Goal: Task Accomplishment & Management: Manage account settings

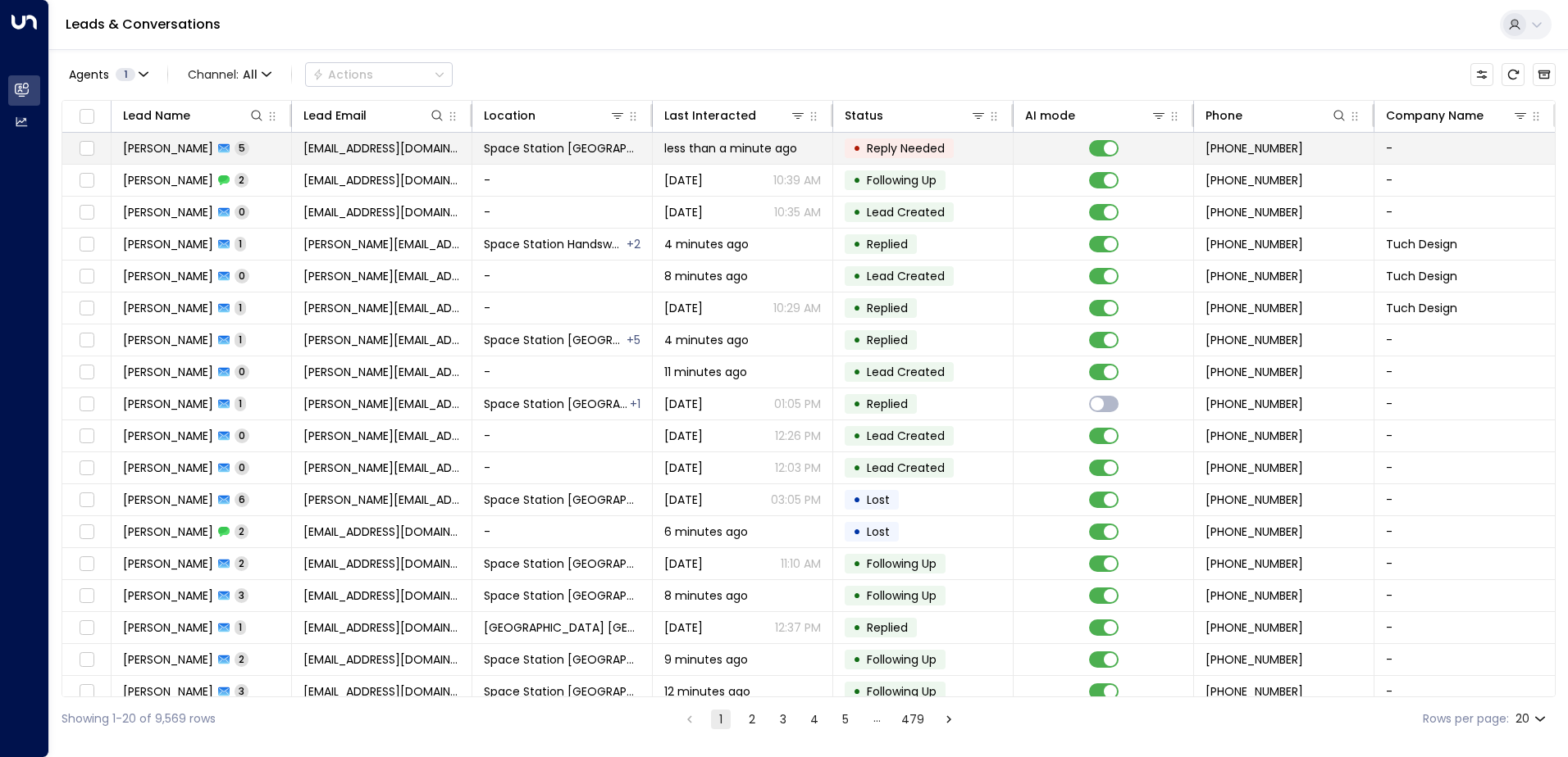
click at [603, 152] on span "Space Station [GEOGRAPHIC_DATA]" at bounding box center [561, 149] width 157 height 16
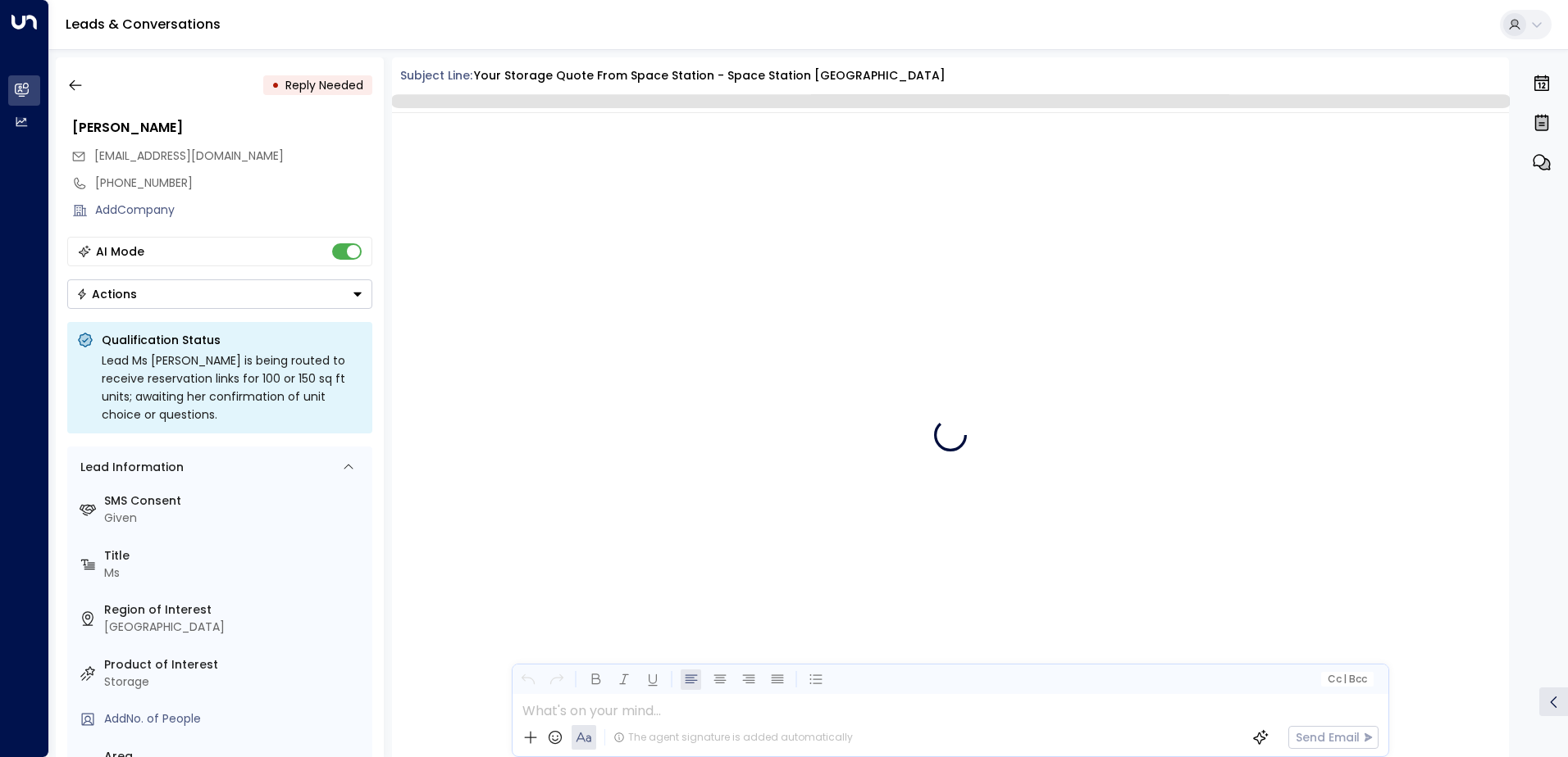
scroll to position [3214, 0]
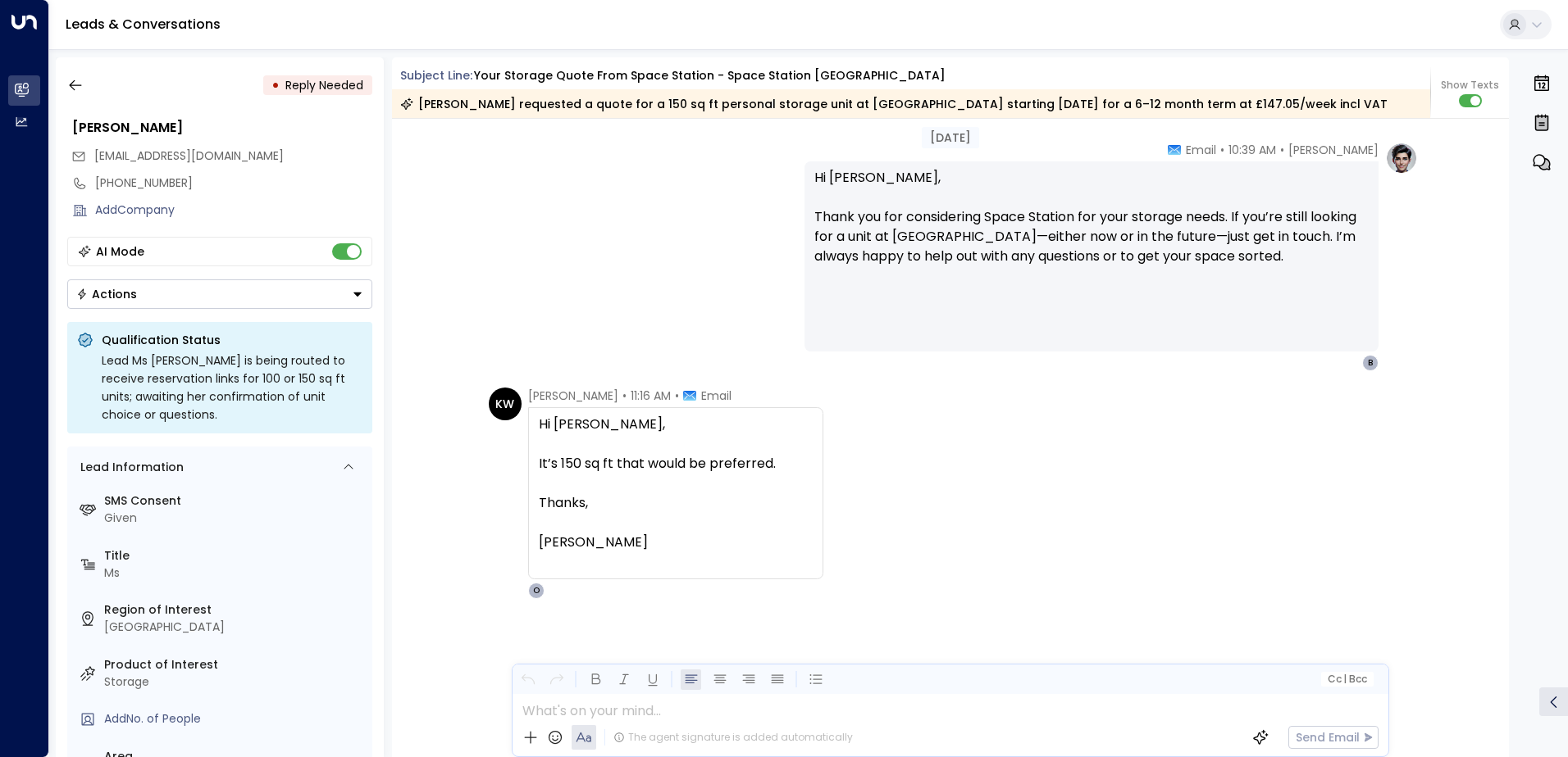
click at [84, 87] on button "button" at bounding box center [75, 85] width 30 height 30
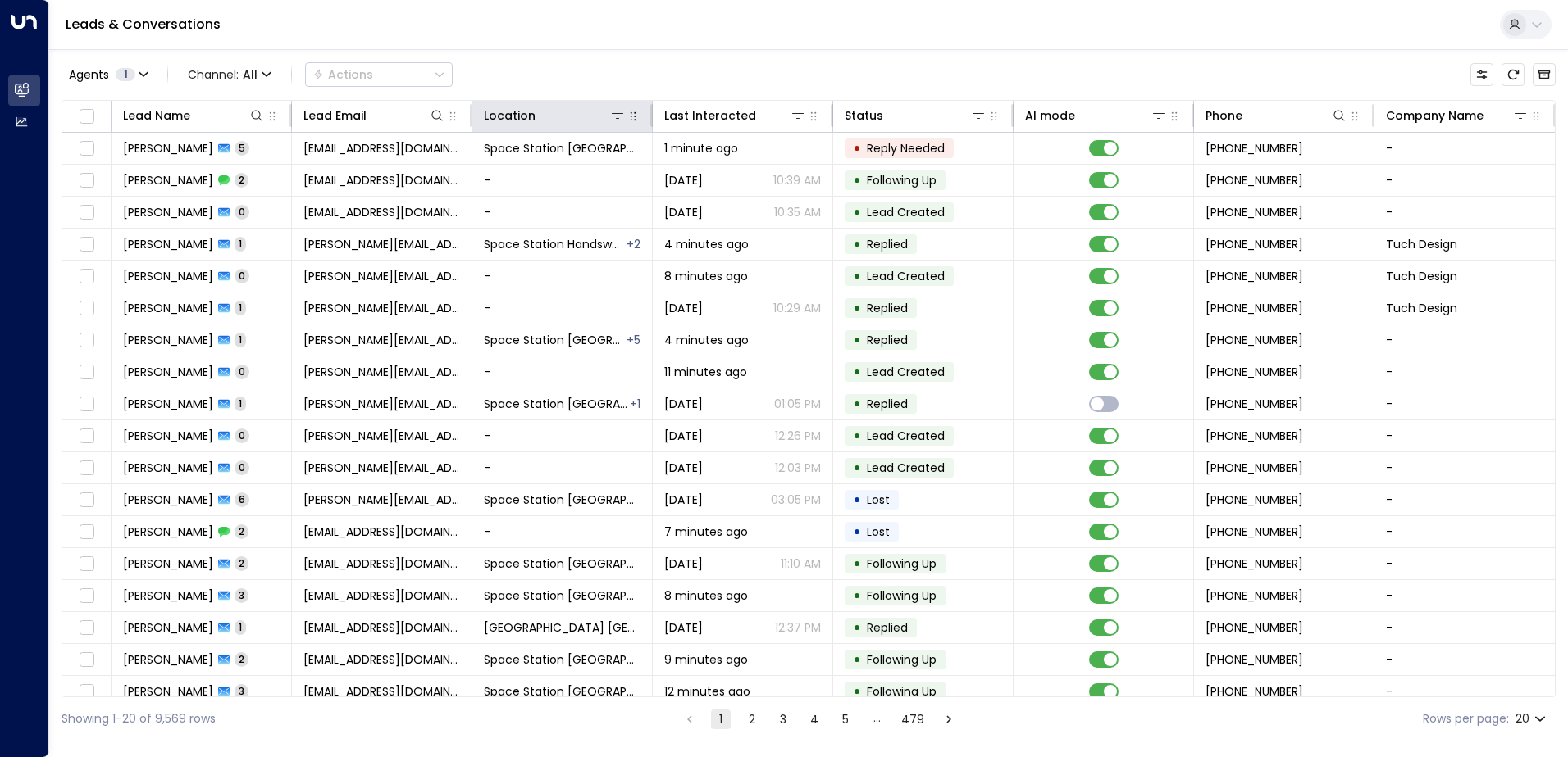
click at [615, 118] on icon at bounding box center [617, 116] width 12 height 5
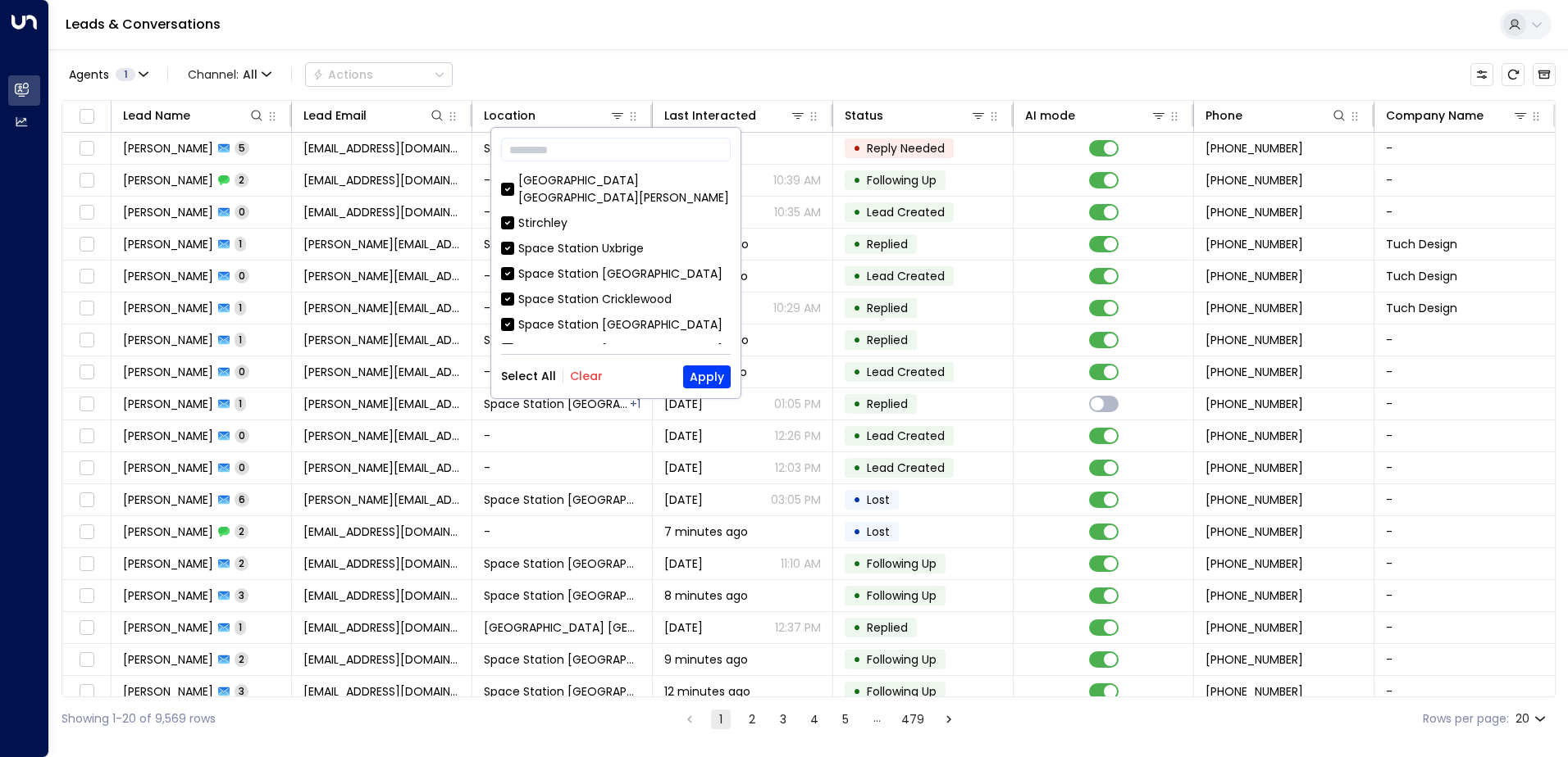
click at [579, 376] on button "Clear" at bounding box center [586, 376] width 33 height 13
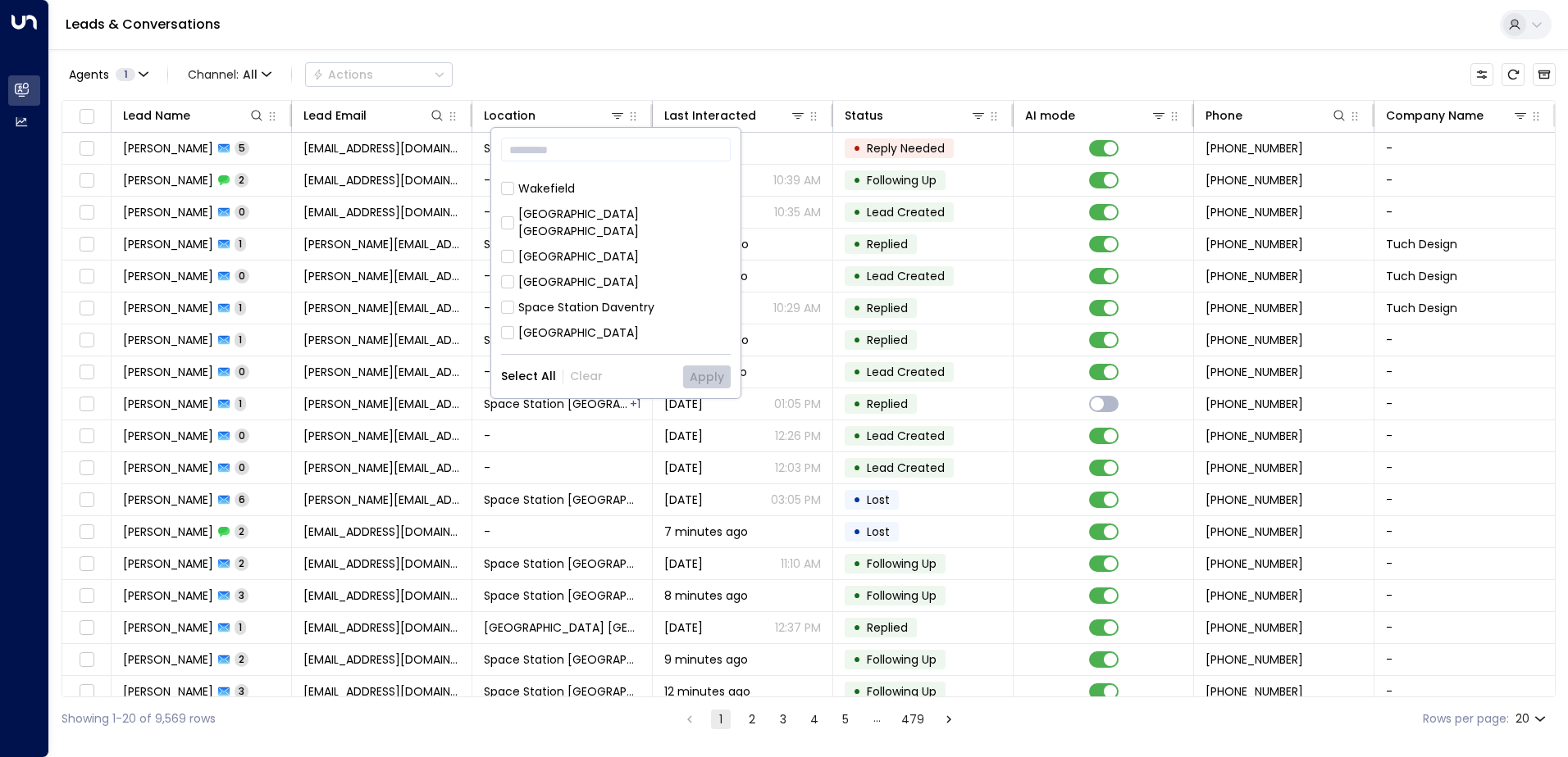
scroll to position [531, 0]
click at [609, 405] on div "Space Station [GEOGRAPHIC_DATA]" at bounding box center [619, 413] width 204 height 17
click at [696, 368] on button "Apply" at bounding box center [706, 376] width 47 height 23
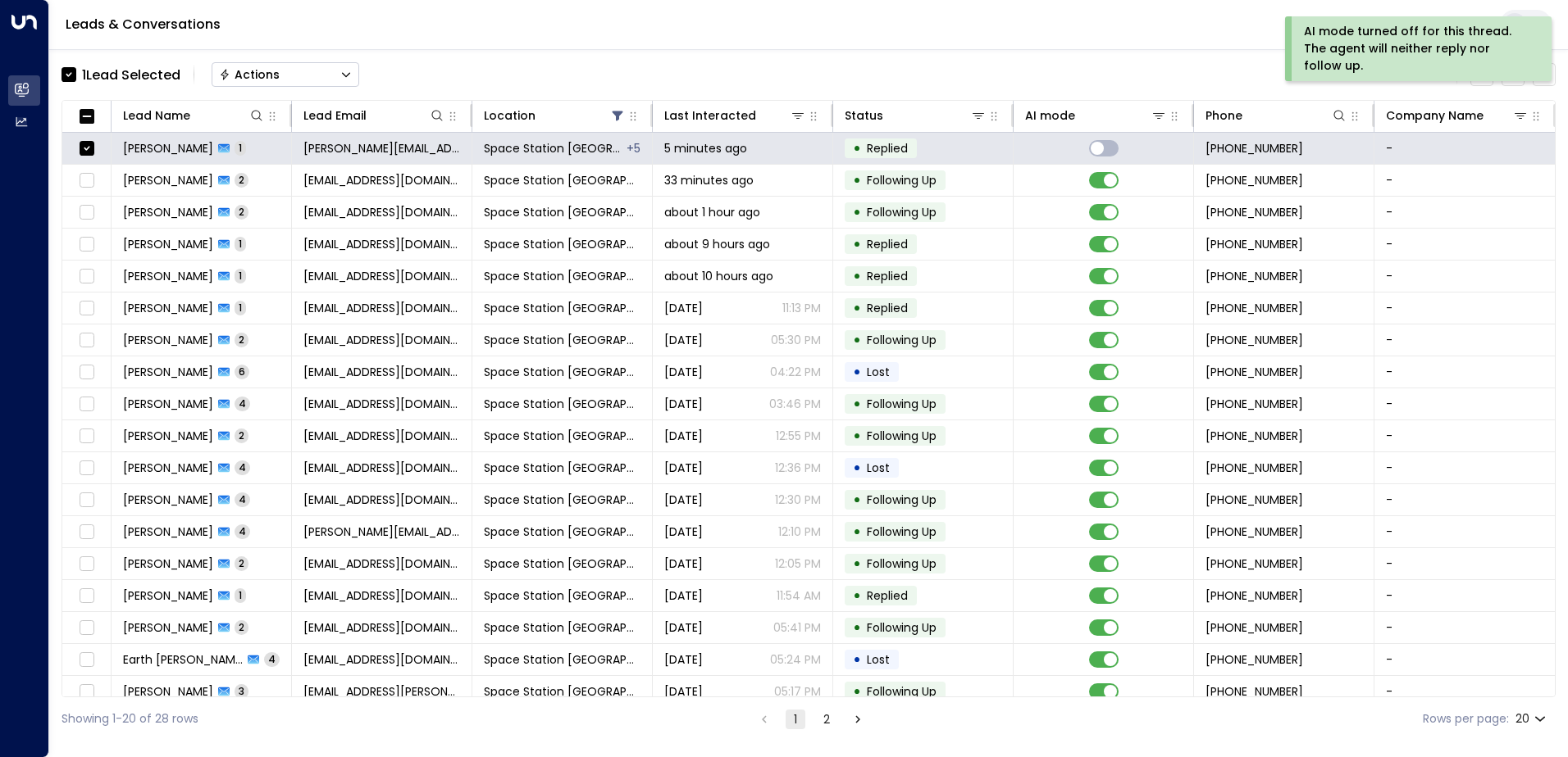
click at [273, 70] on div "Actions" at bounding box center [248, 74] width 61 height 15
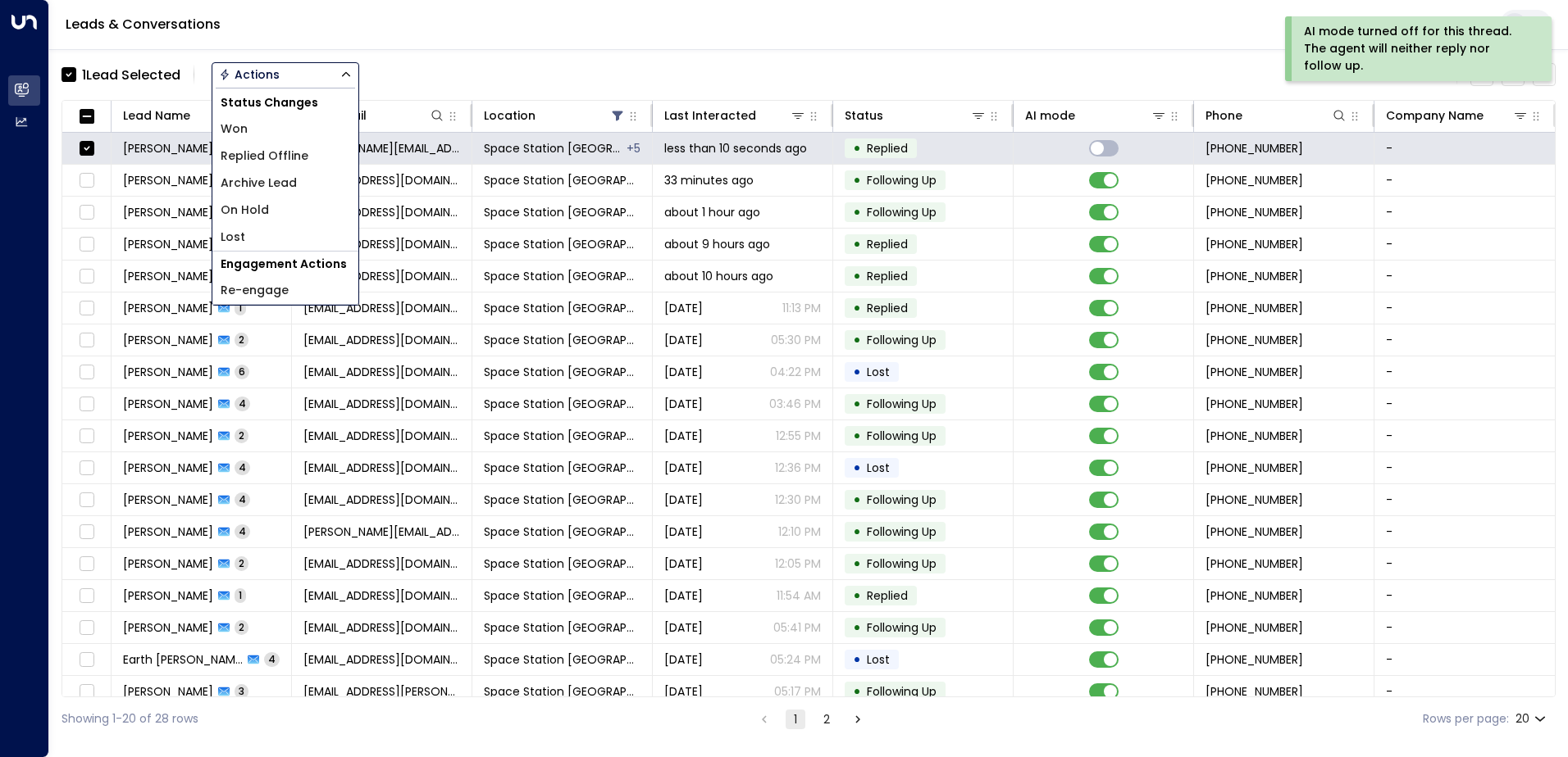
click at [269, 158] on span "Replied Offline" at bounding box center [264, 156] width 88 height 17
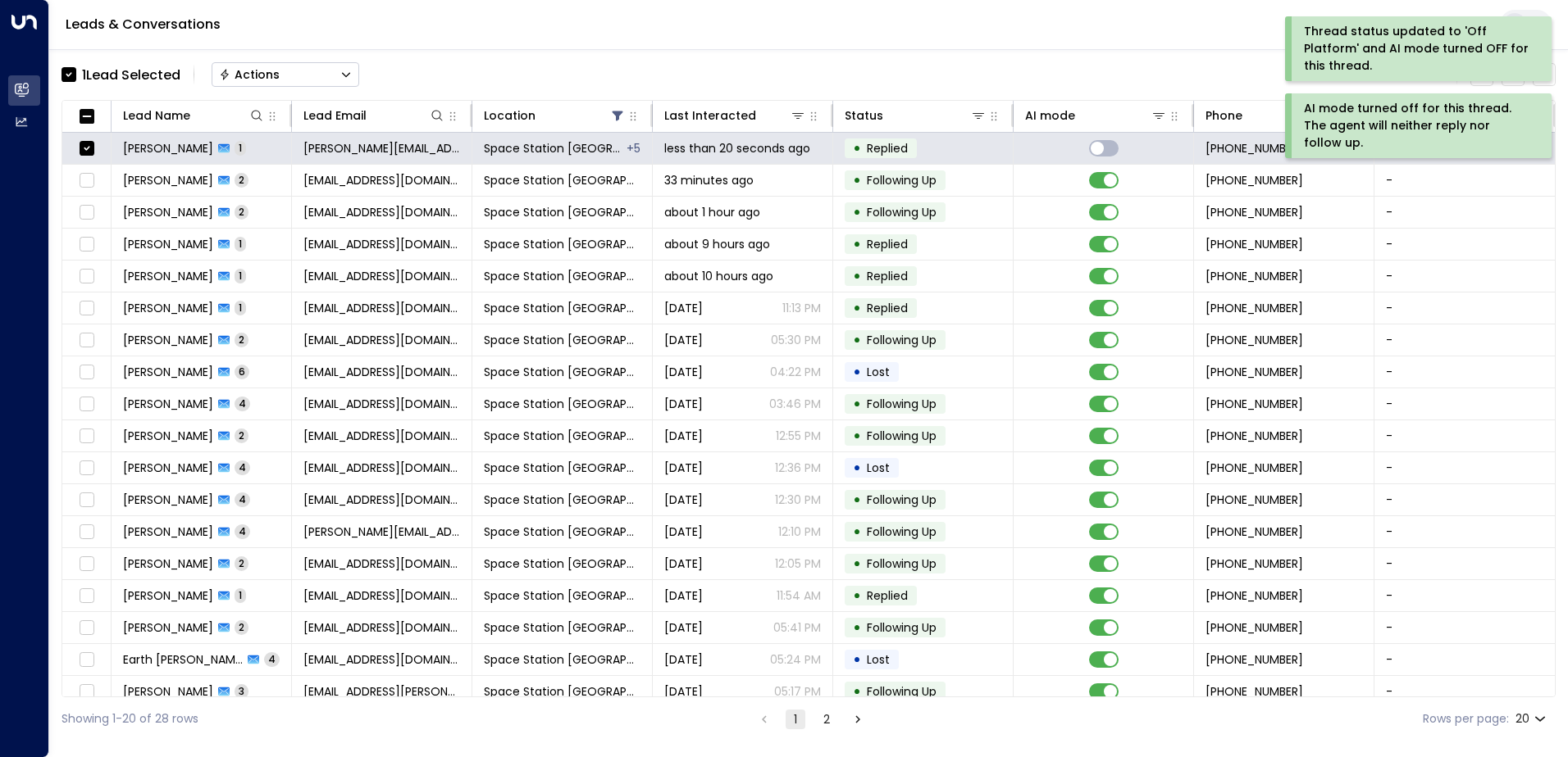
click at [294, 81] on button "Actions" at bounding box center [285, 74] width 148 height 24
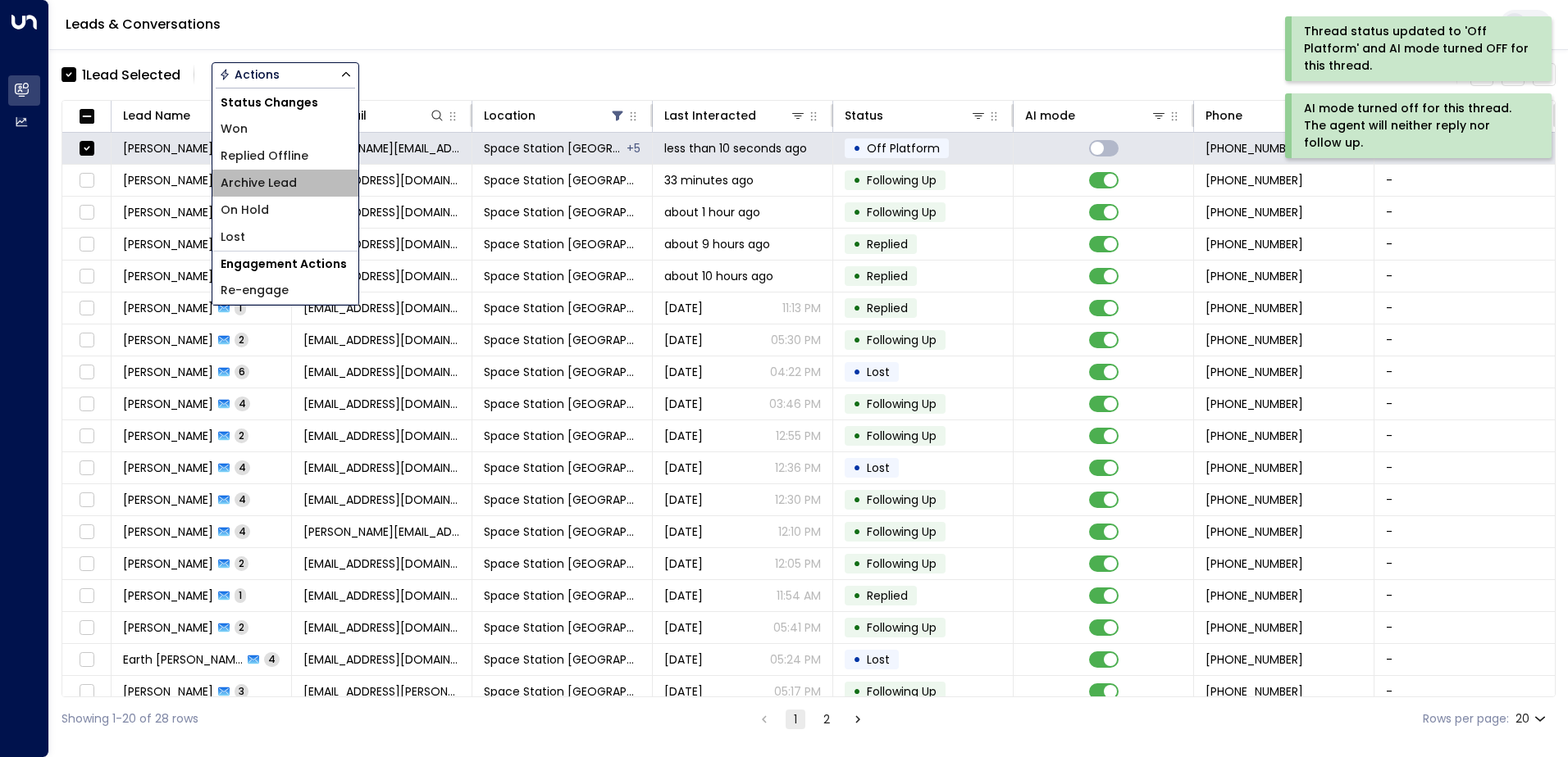
click at [269, 186] on span "Archive Lead" at bounding box center [258, 183] width 76 height 17
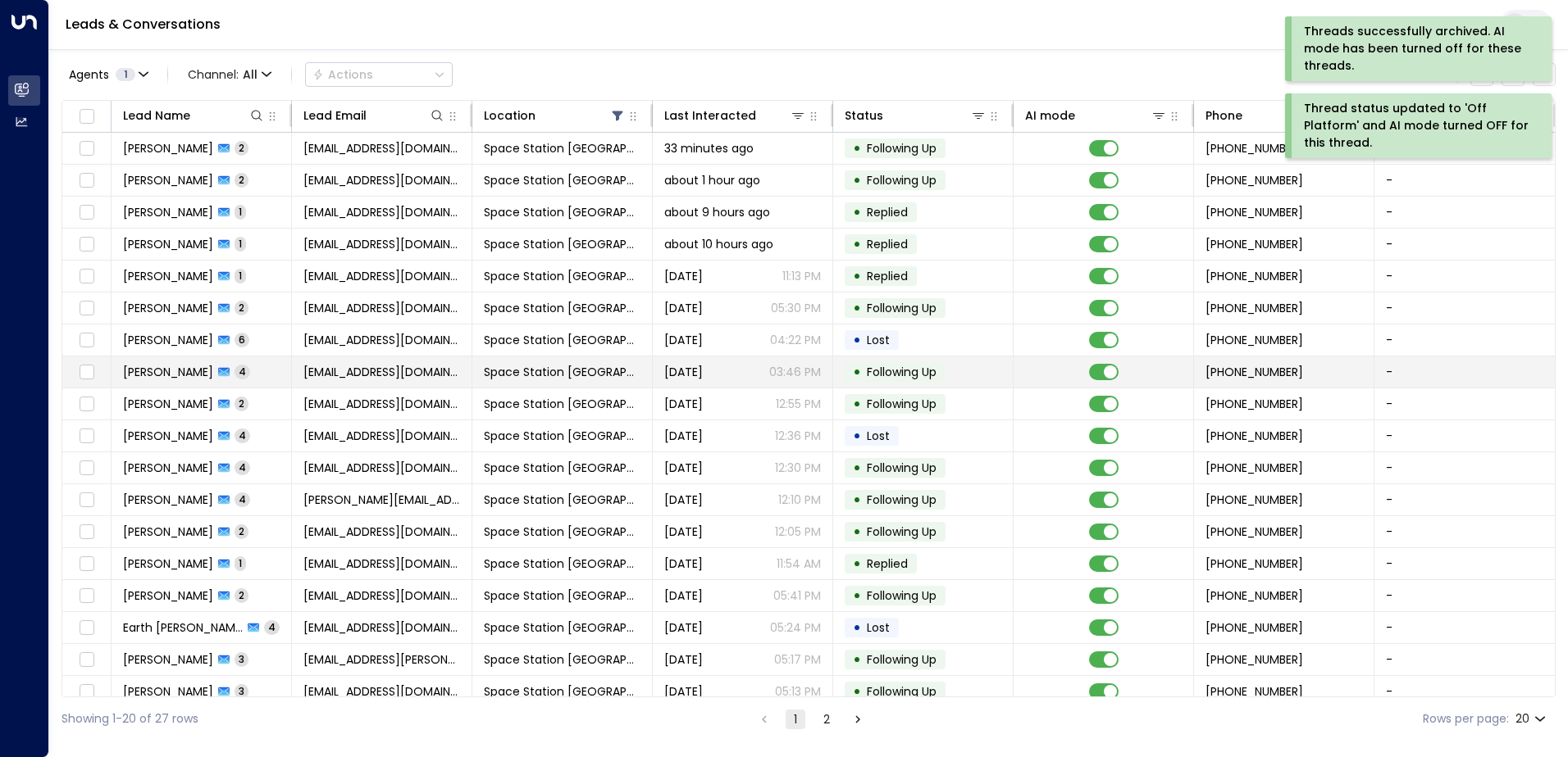
click at [532, 380] on span "Space Station [GEOGRAPHIC_DATA]" at bounding box center [561, 372] width 157 height 16
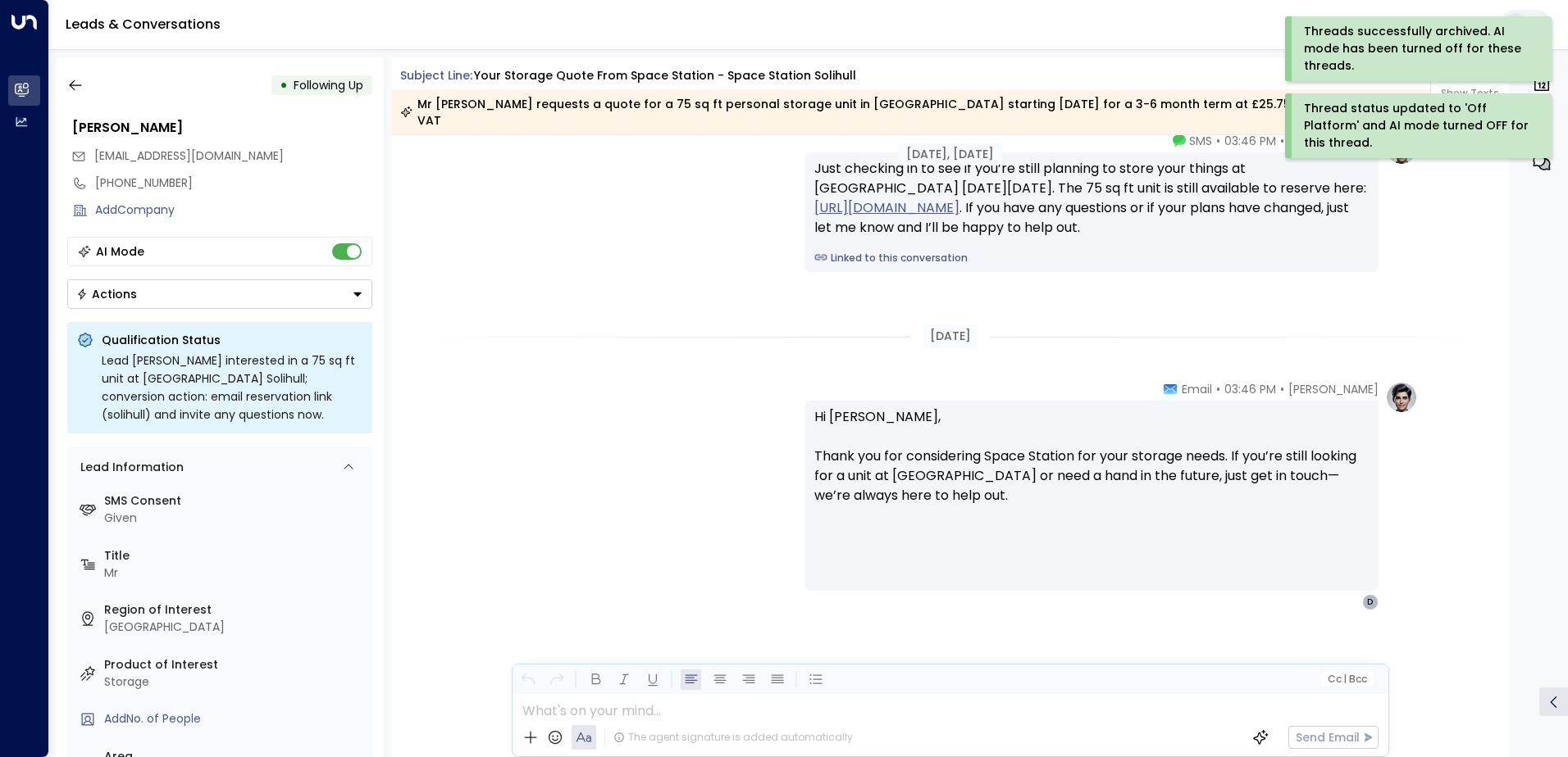
scroll to position [2457, 0]
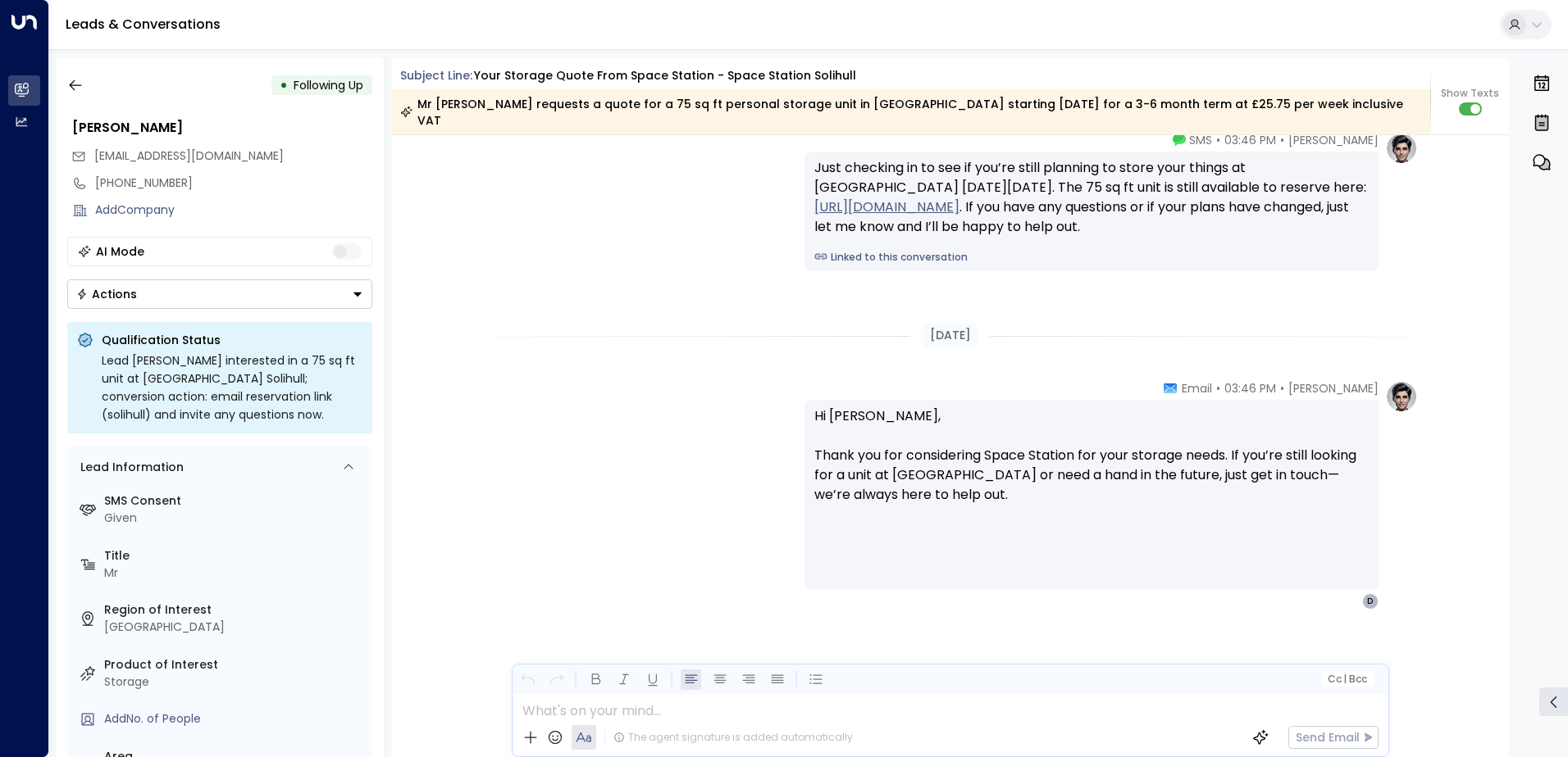
click at [326, 298] on button "Actions" at bounding box center [219, 294] width 305 height 30
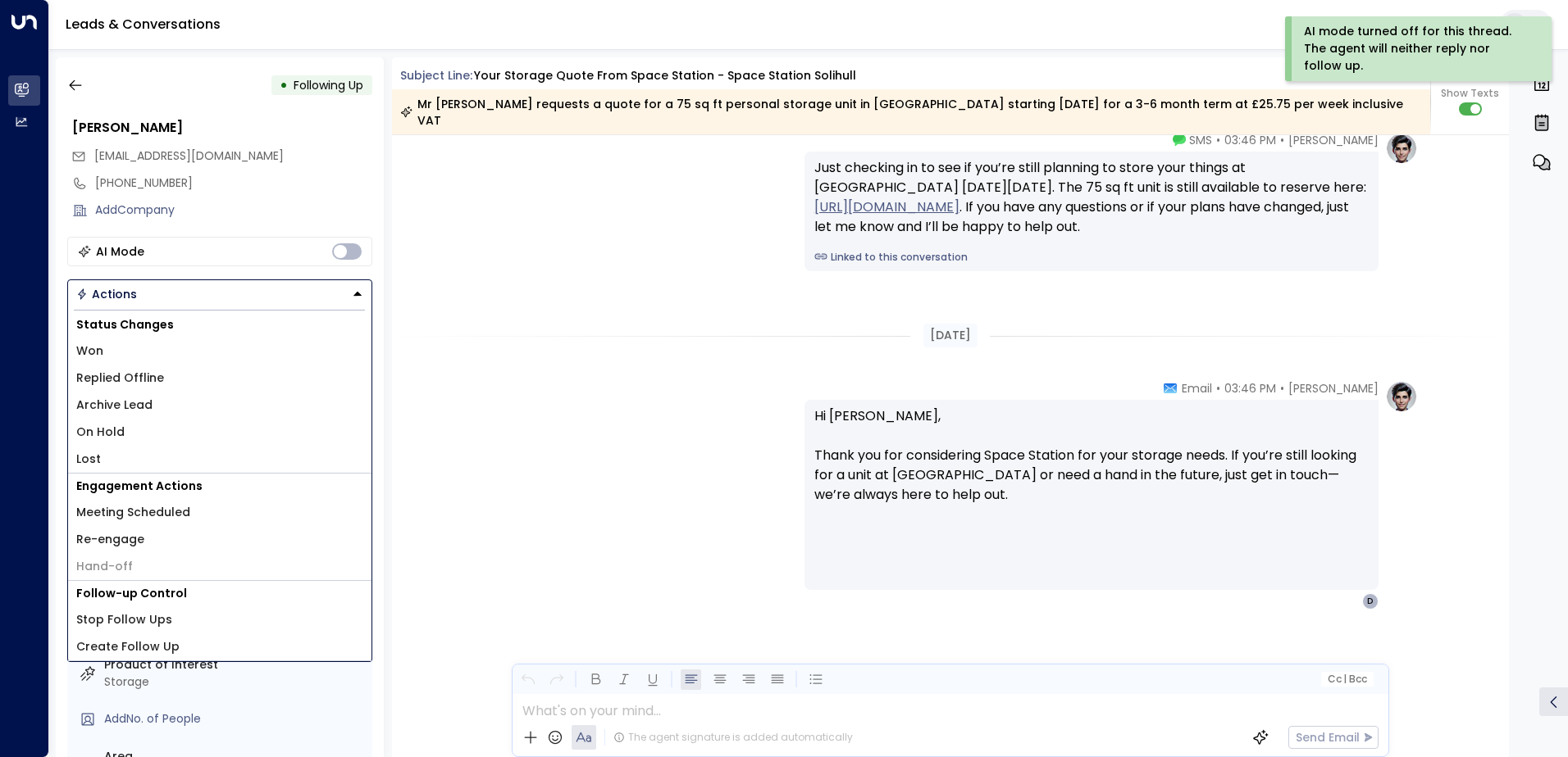
click at [167, 397] on li "Archive Lead" at bounding box center [219, 405] width 303 height 27
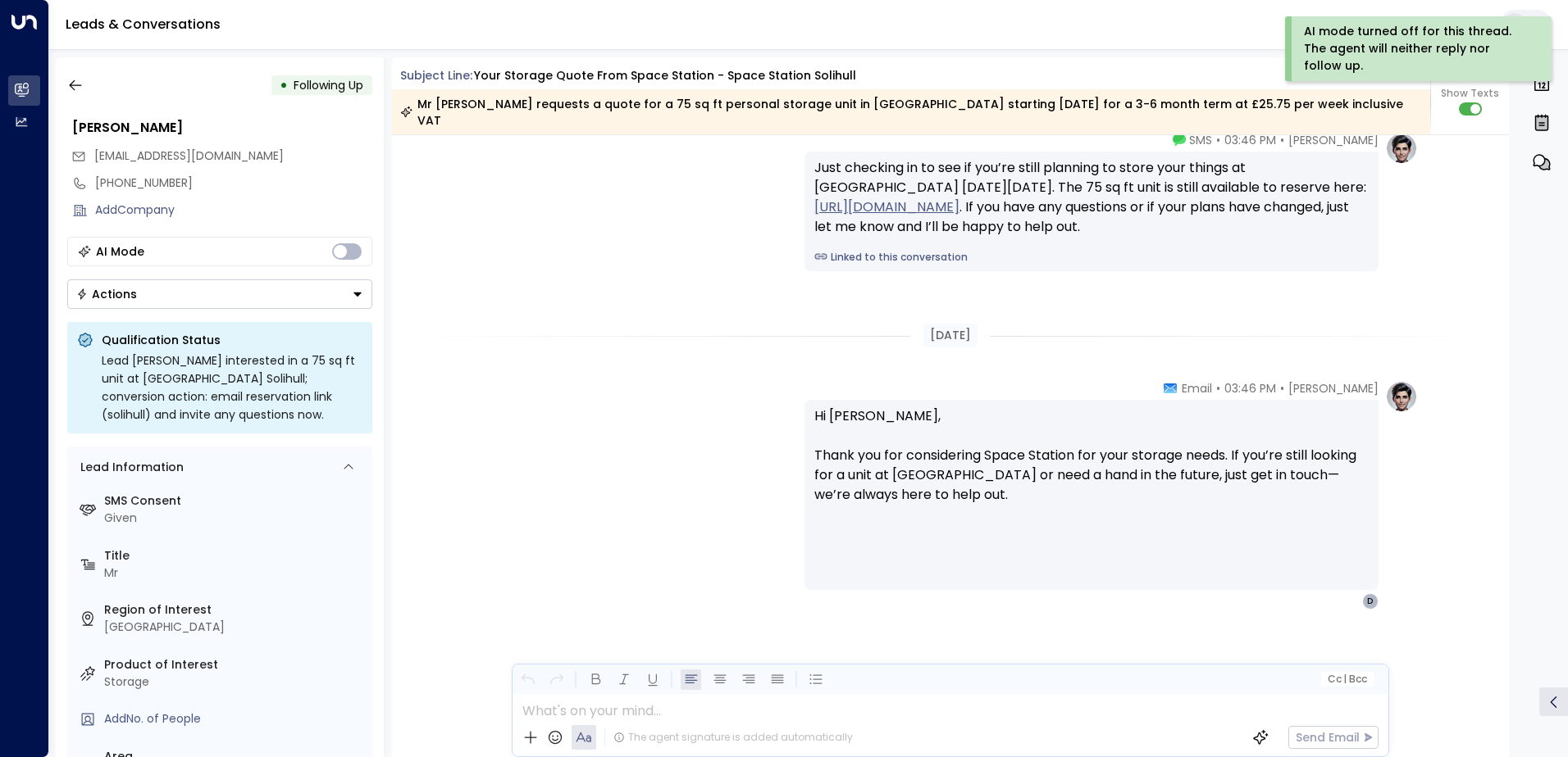
click at [67, 90] on icon "button" at bounding box center [75, 85] width 16 height 16
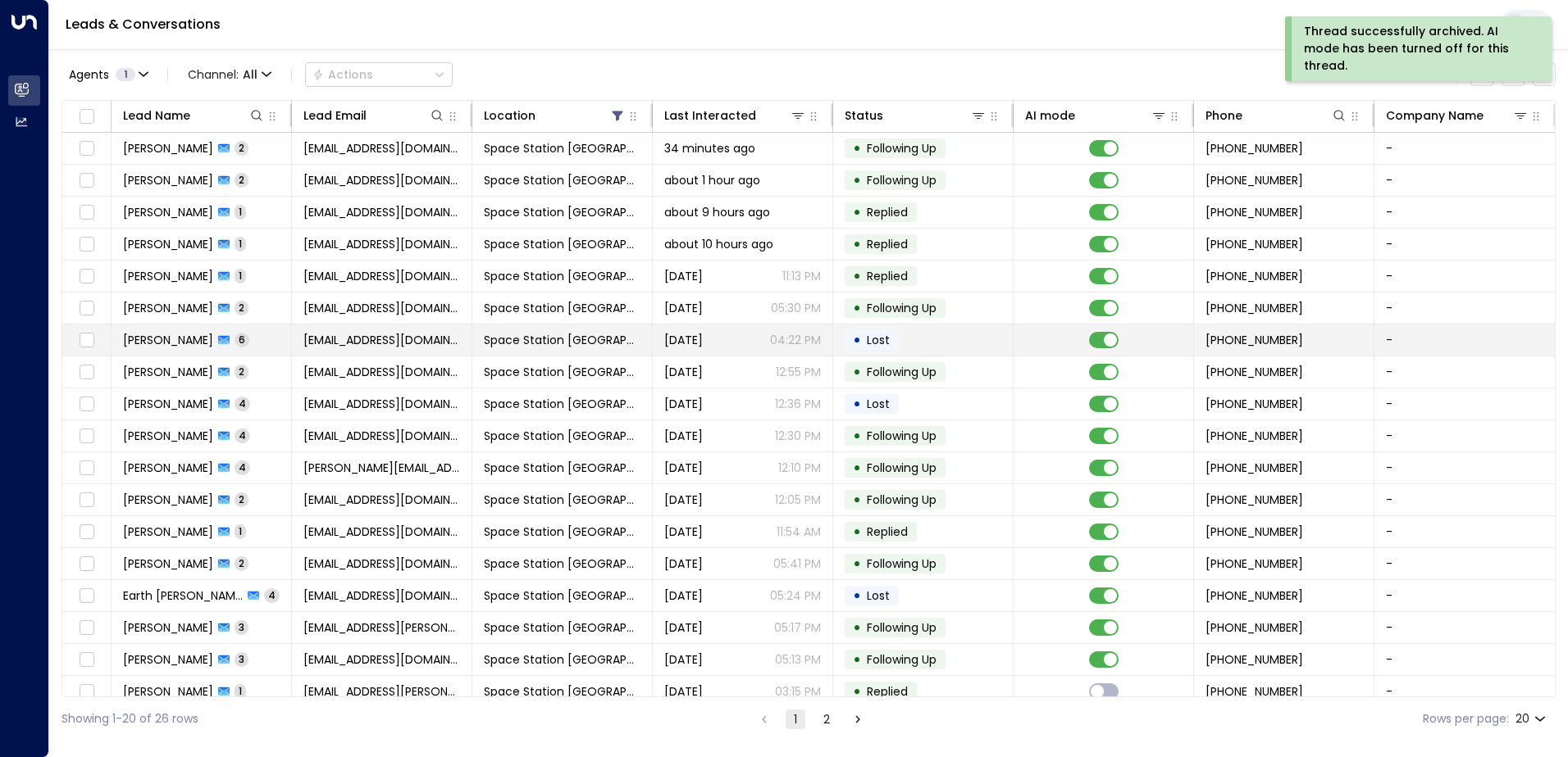
click at [532, 342] on span "Space Station [GEOGRAPHIC_DATA]" at bounding box center [561, 340] width 157 height 16
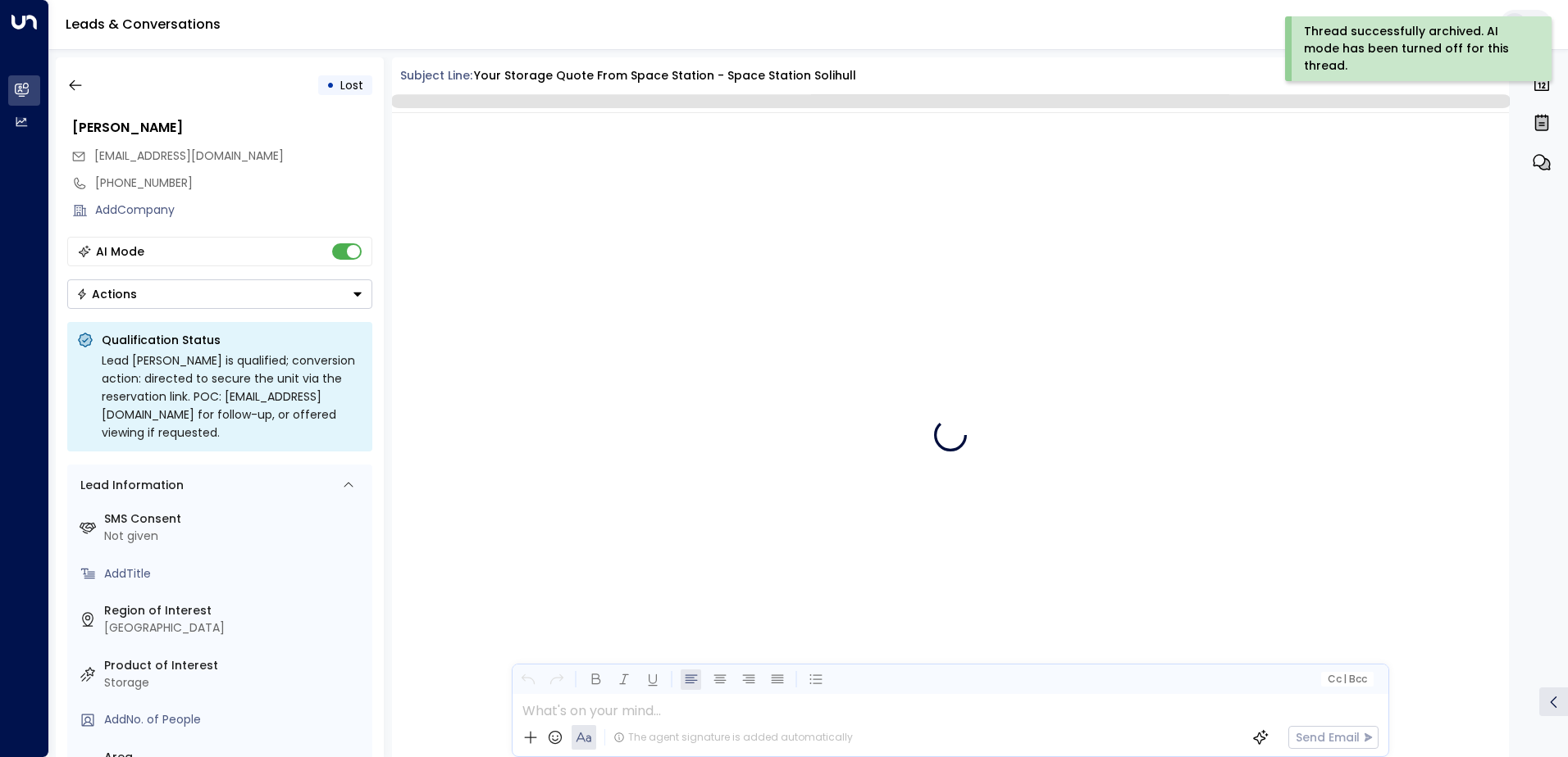
scroll to position [3522, 0]
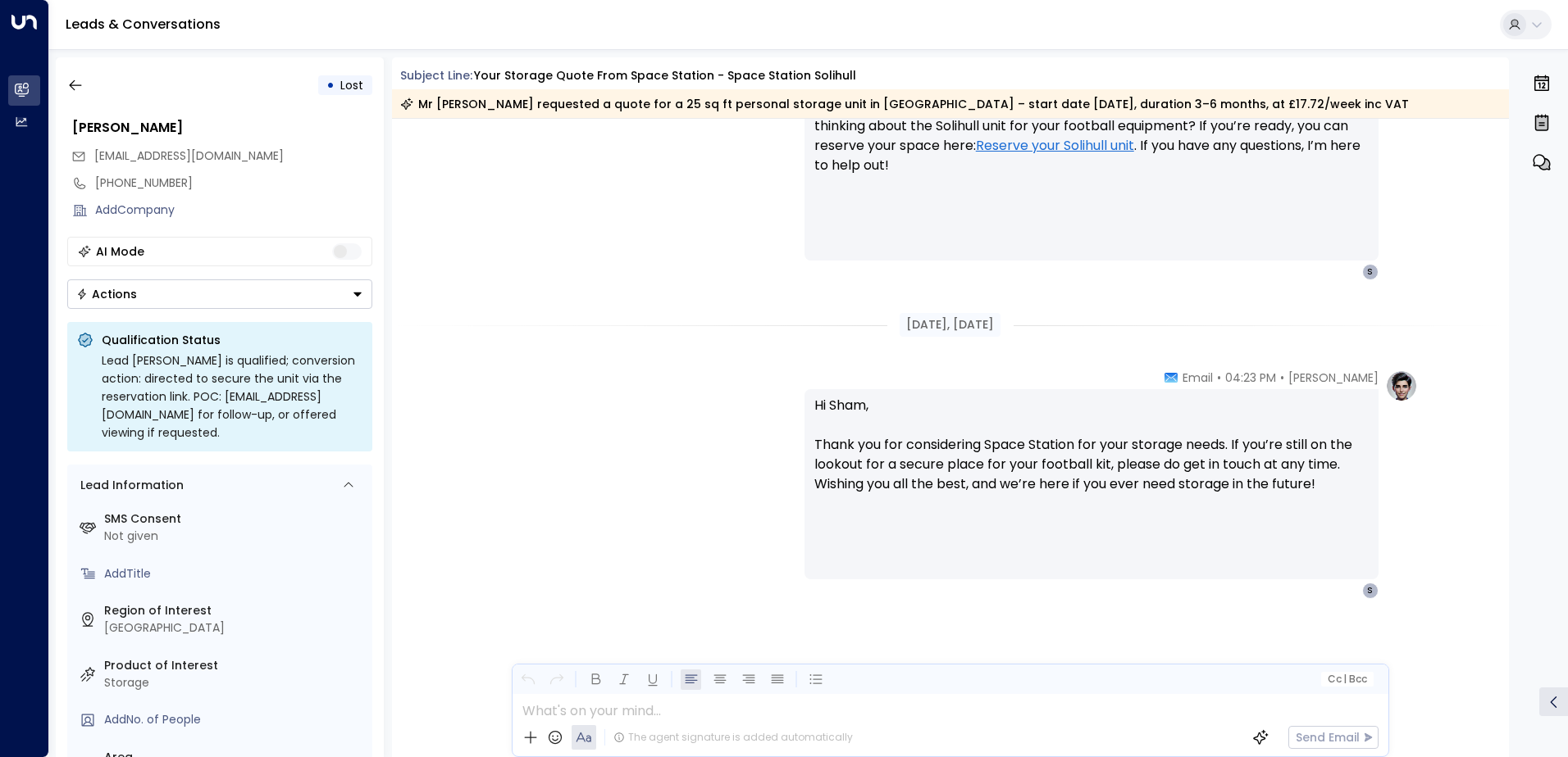
click at [337, 288] on button "Actions" at bounding box center [219, 294] width 305 height 30
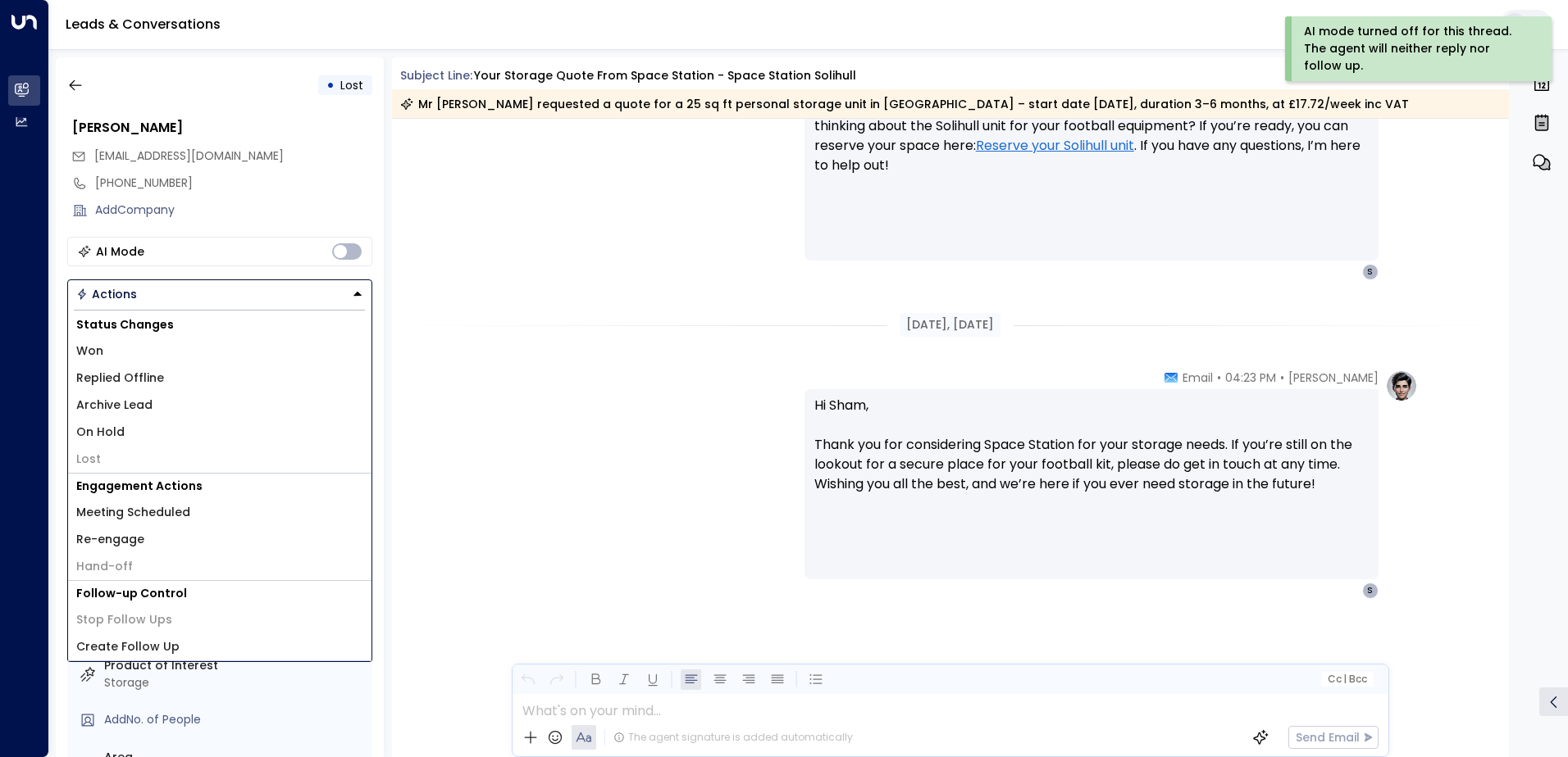
click at [216, 398] on li "Archive Lead" at bounding box center [219, 405] width 303 height 27
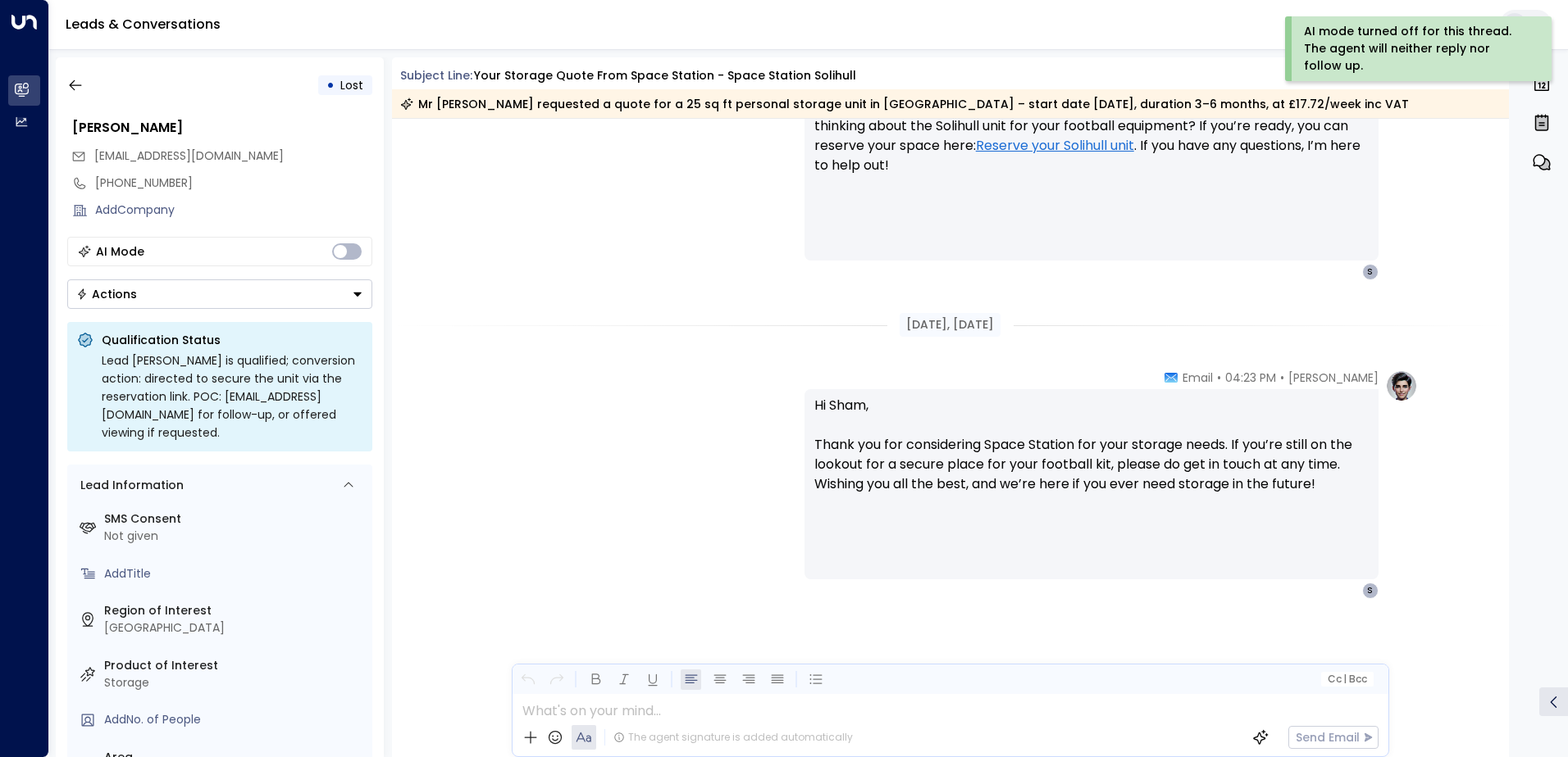
click at [86, 90] on button "button" at bounding box center [75, 85] width 30 height 30
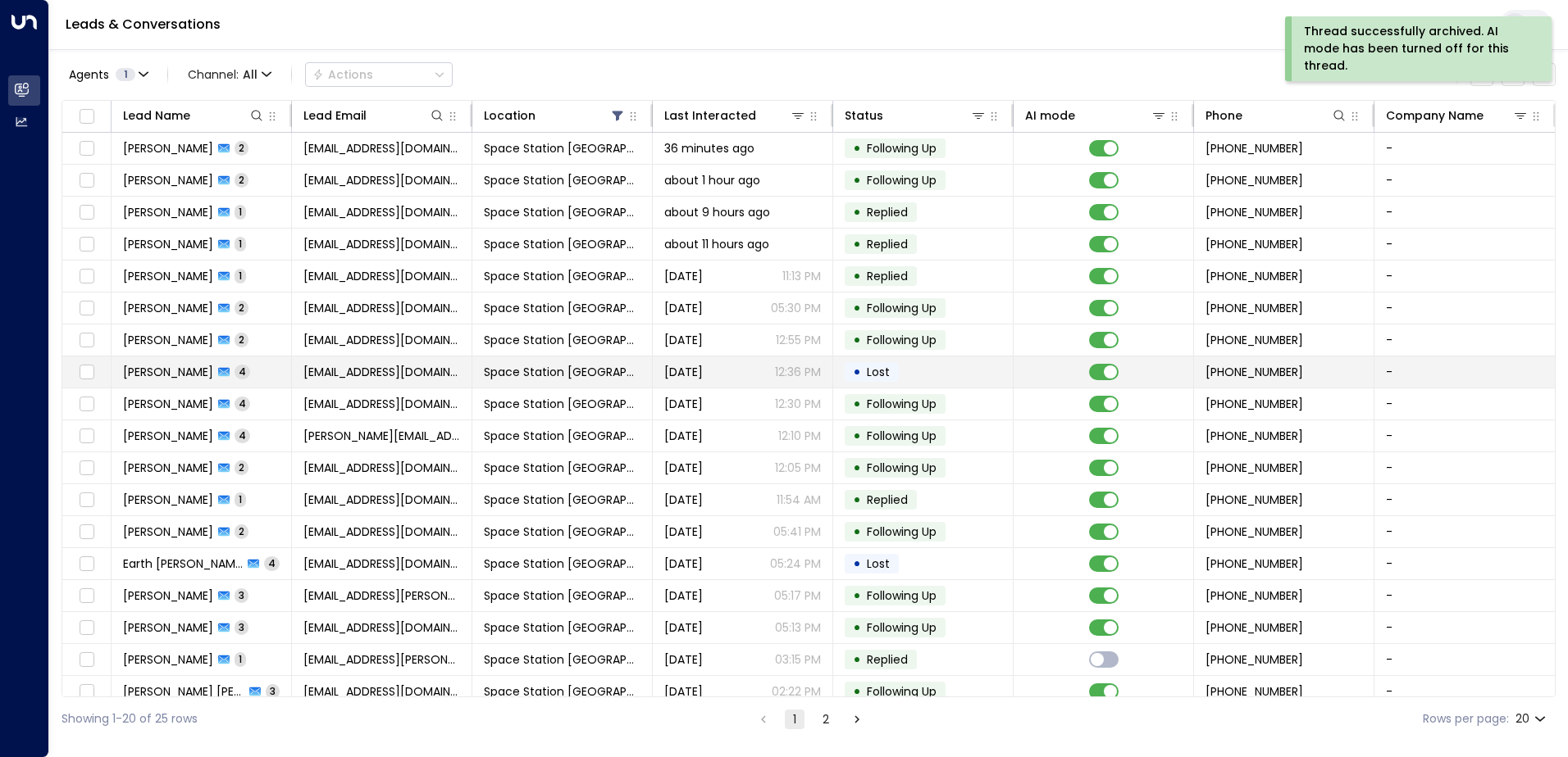
click at [704, 360] on td "[DATE] 12:36 PM" at bounding box center [743, 372] width 180 height 31
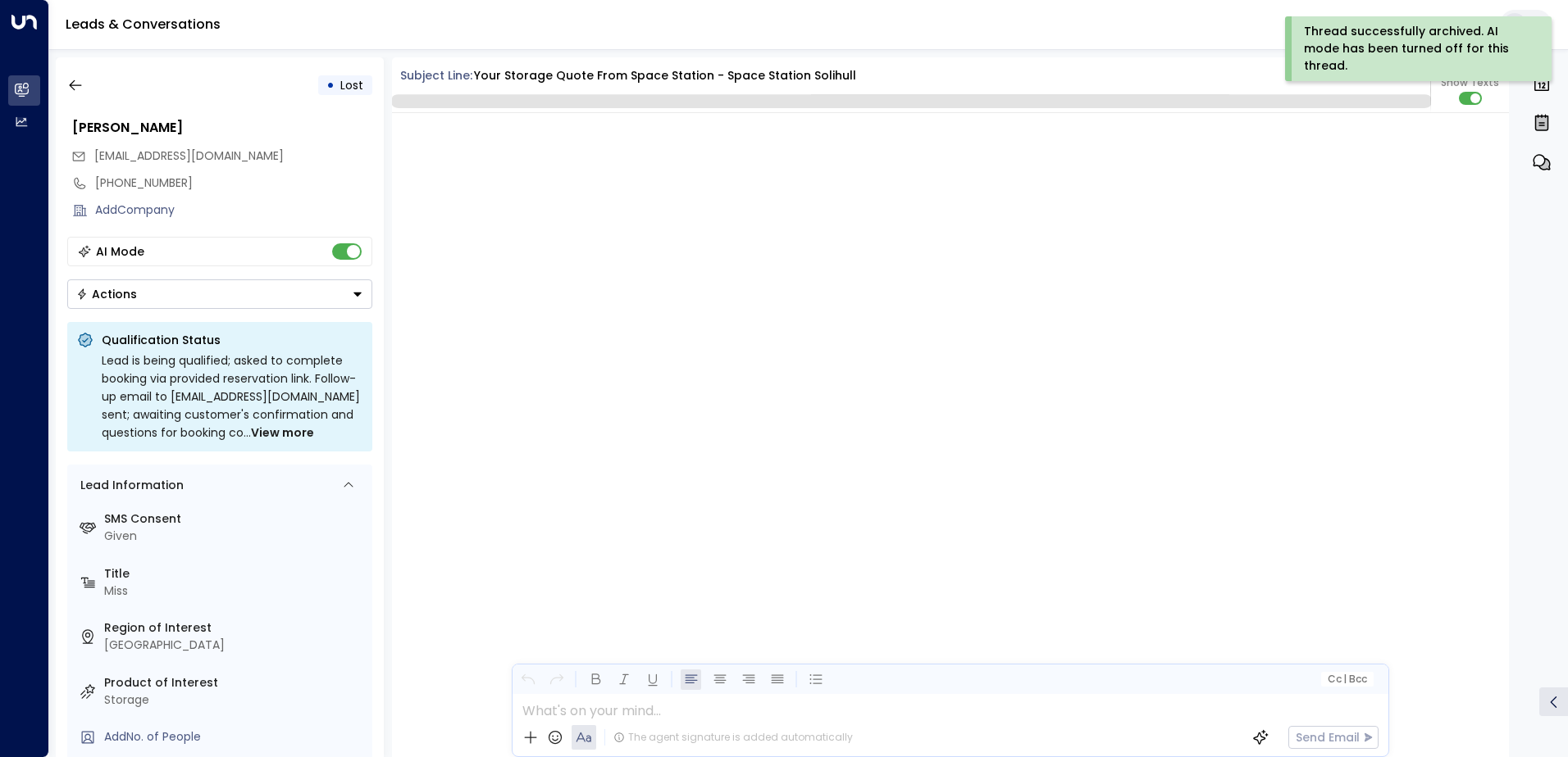
scroll to position [2530, 0]
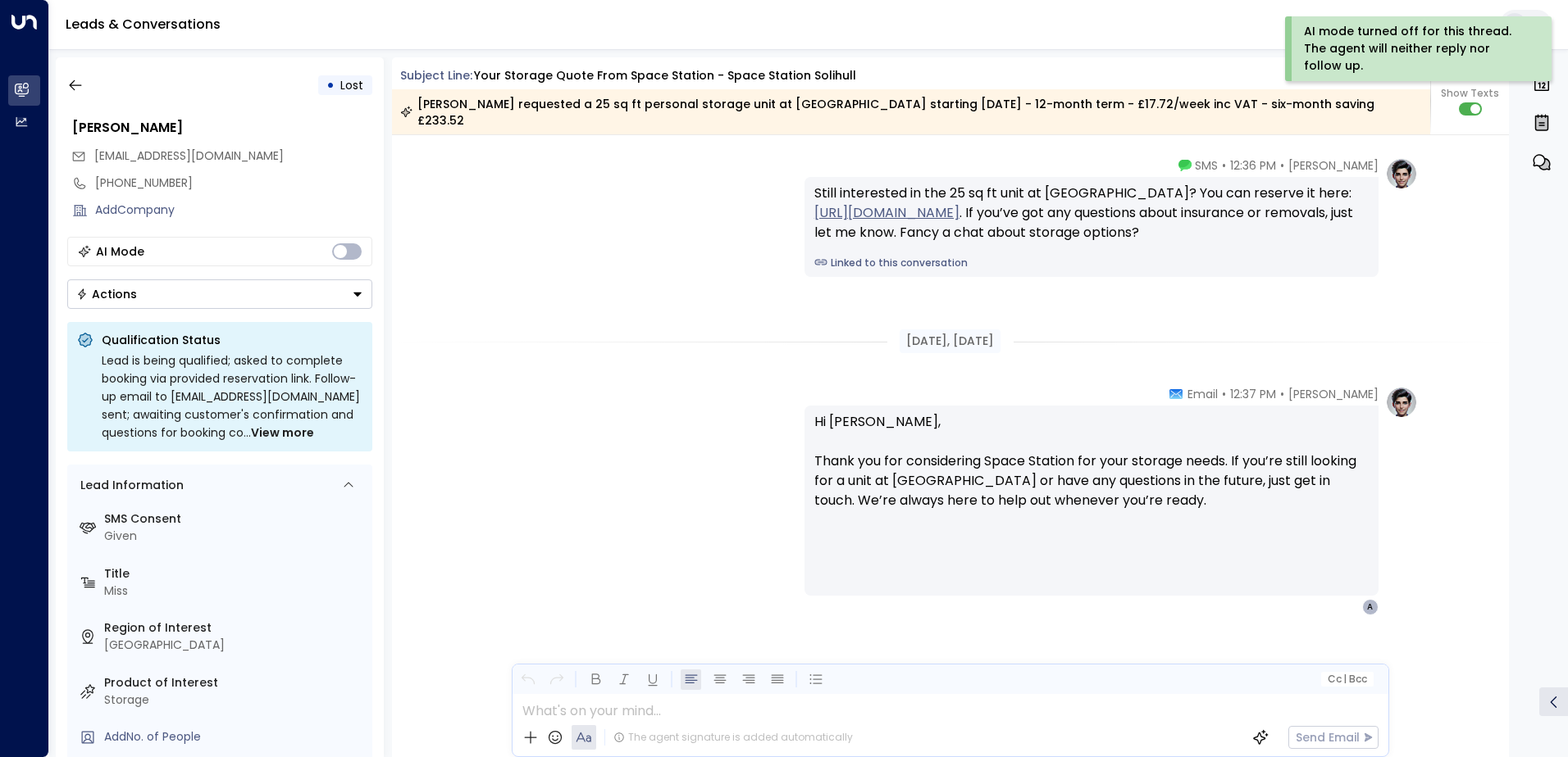
click at [346, 301] on button "Actions" at bounding box center [219, 294] width 305 height 30
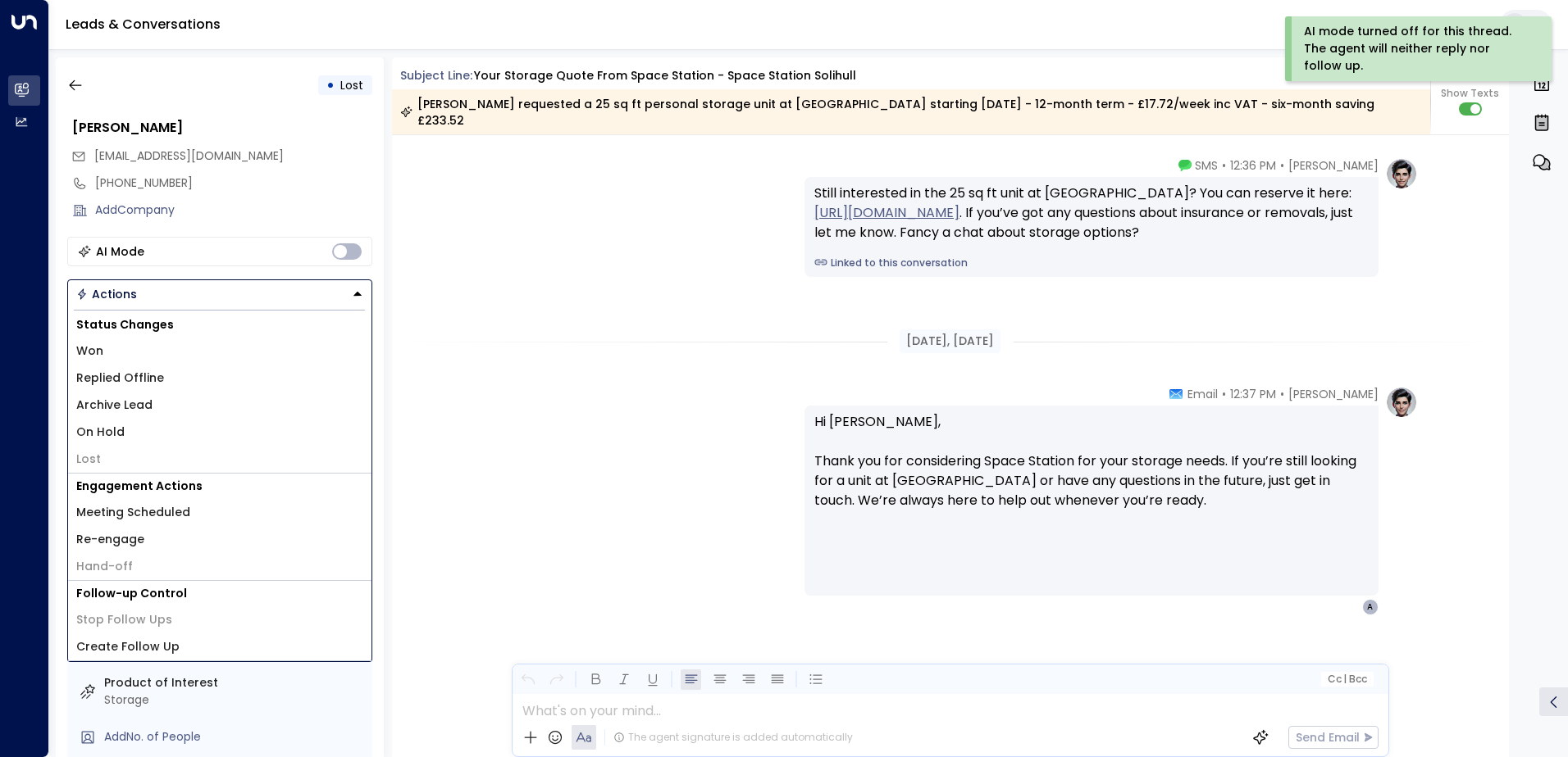
click at [105, 409] on span "Archive Lead" at bounding box center [114, 405] width 76 height 17
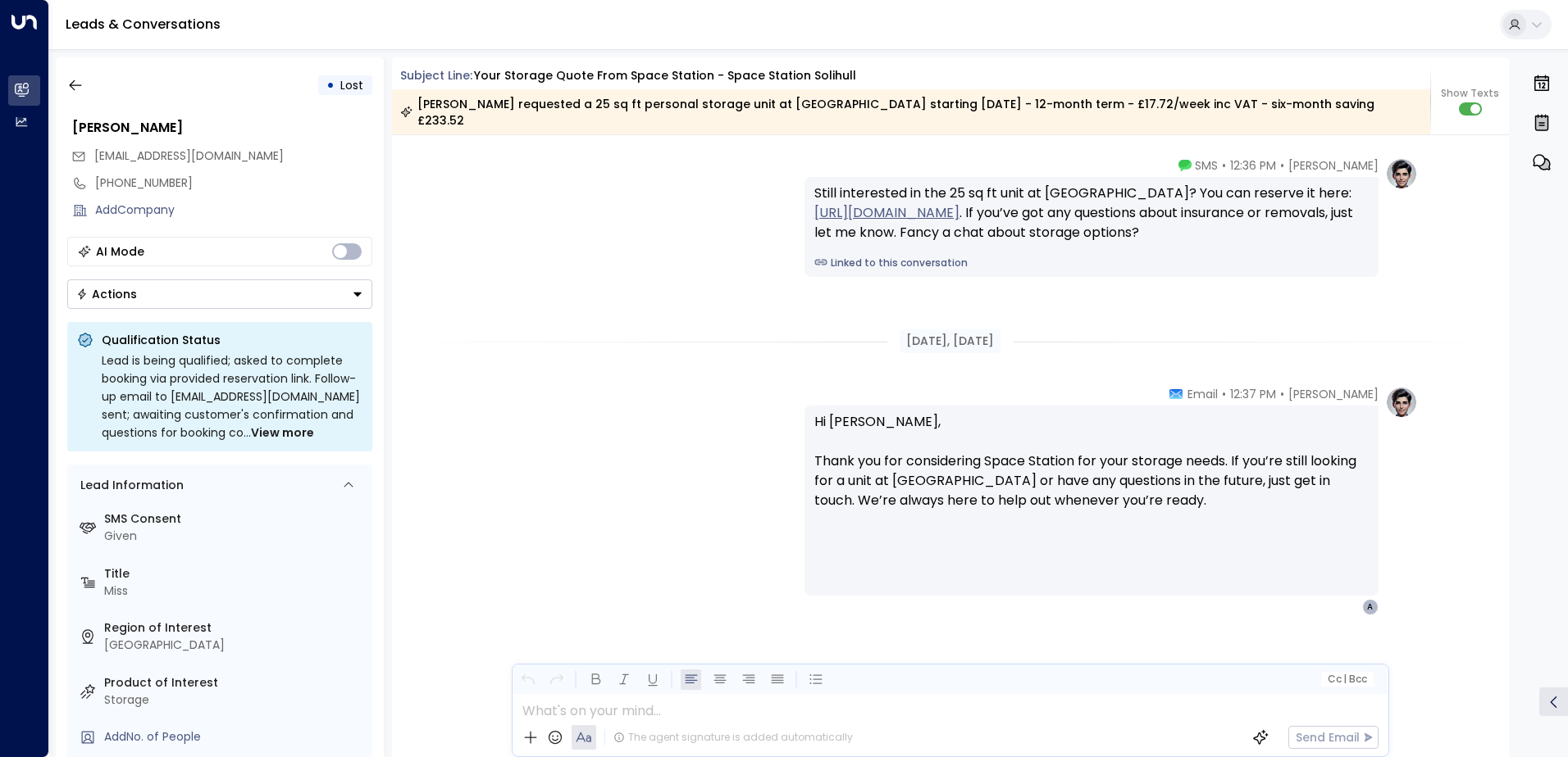
click at [307, 310] on div "• Lost [PERSON_NAME] [EMAIL_ADDRESS][DOMAIN_NAME] [PHONE_NUMBER] Add Company AI…" at bounding box center [219, 407] width 328 height 700
click at [303, 296] on button "Actions" at bounding box center [219, 294] width 305 height 30
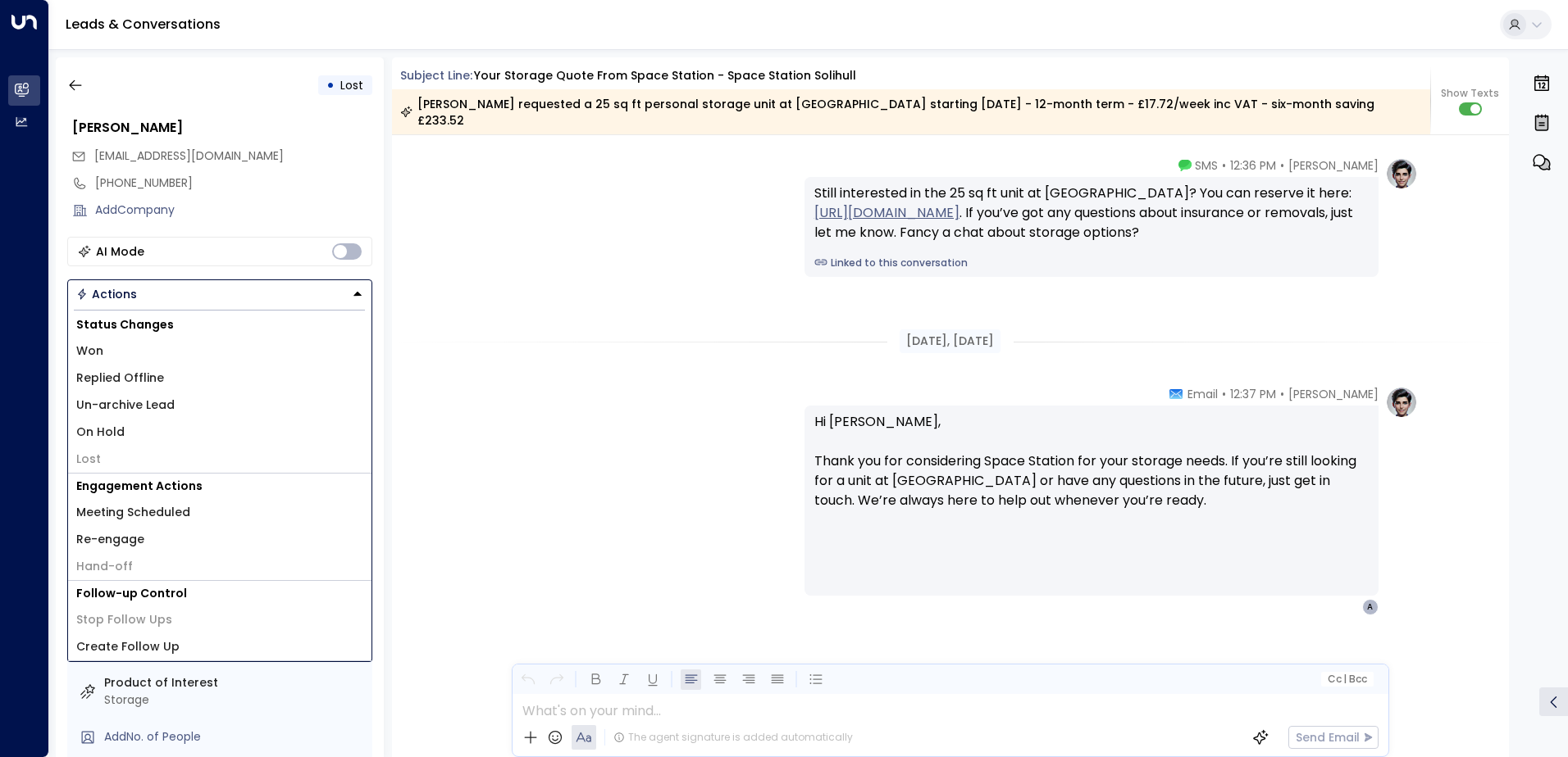
click at [209, 382] on li "Replied Offline" at bounding box center [219, 378] width 303 height 27
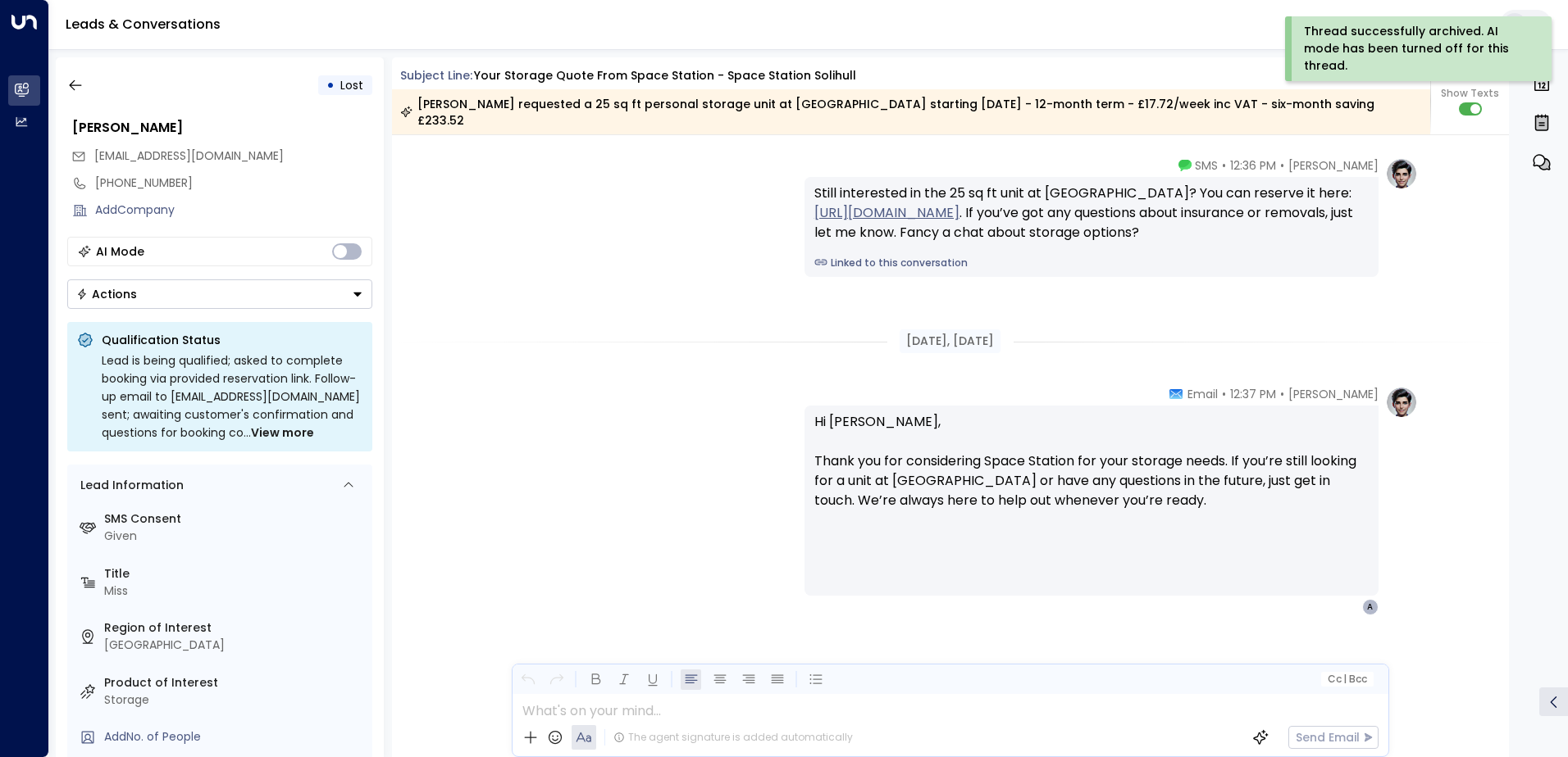
click at [83, 84] on icon "button" at bounding box center [75, 85] width 16 height 16
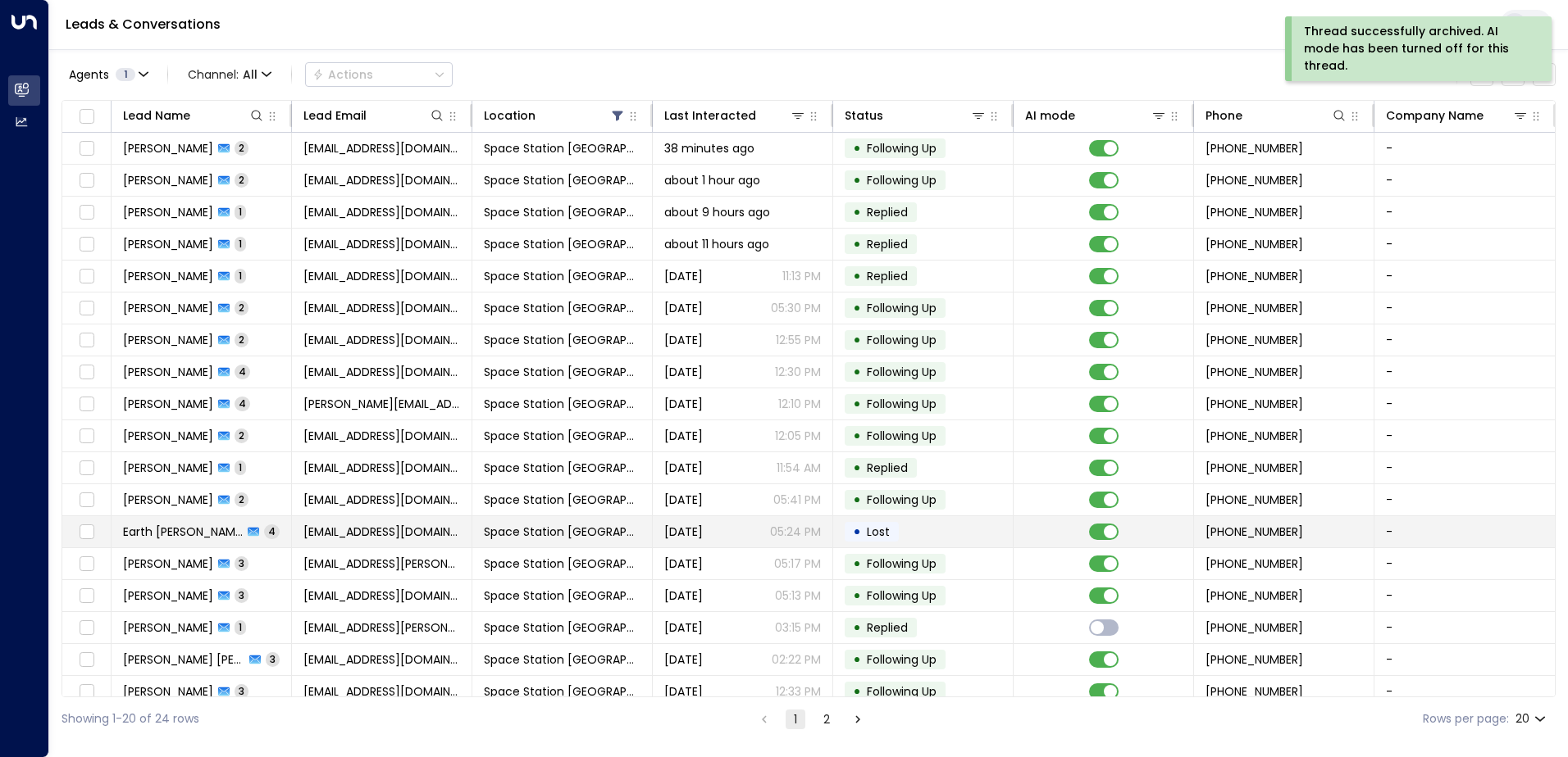
click at [600, 536] on span "Space Station [GEOGRAPHIC_DATA]" at bounding box center [561, 532] width 157 height 16
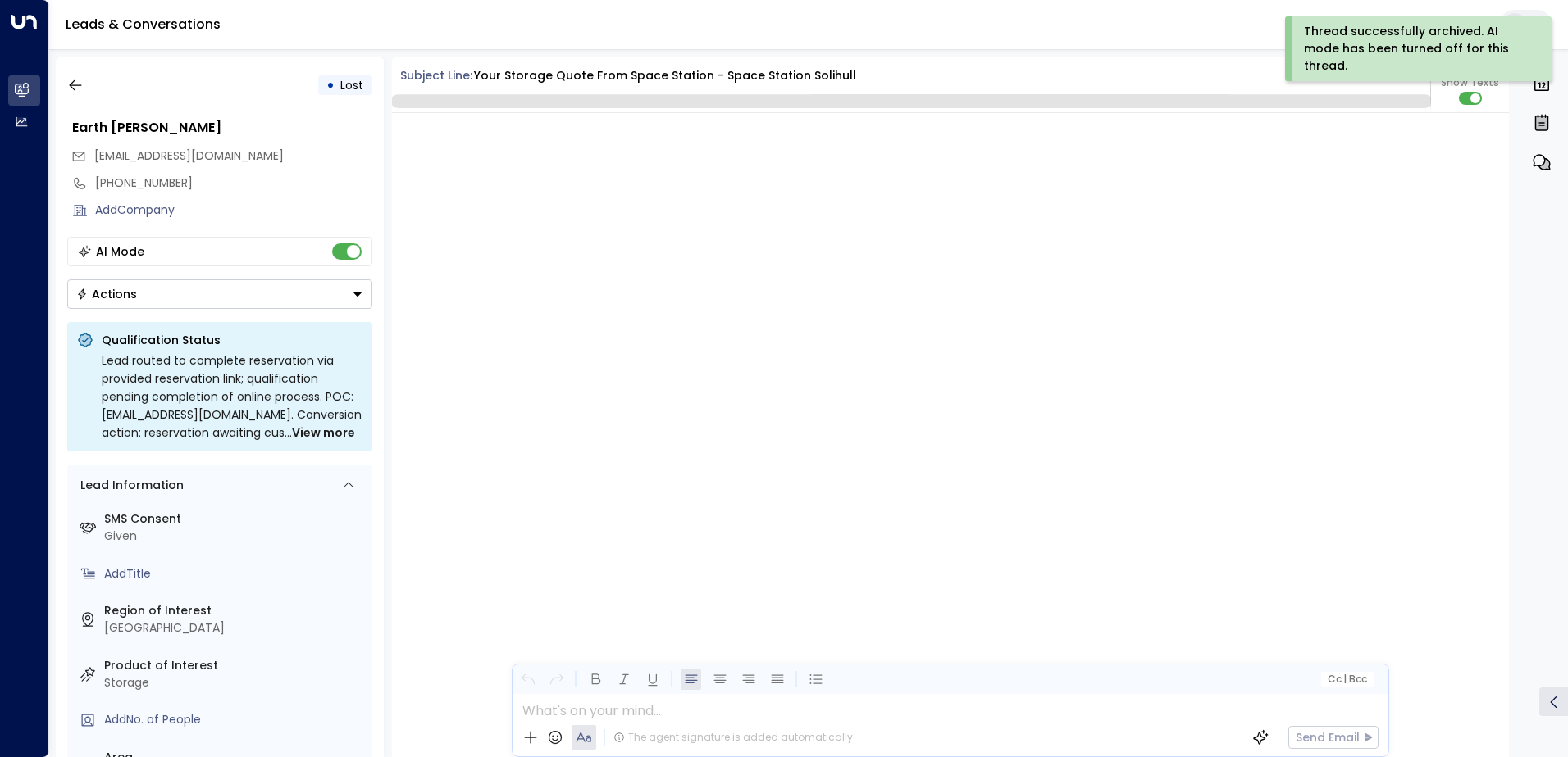
scroll to position [3429, 0]
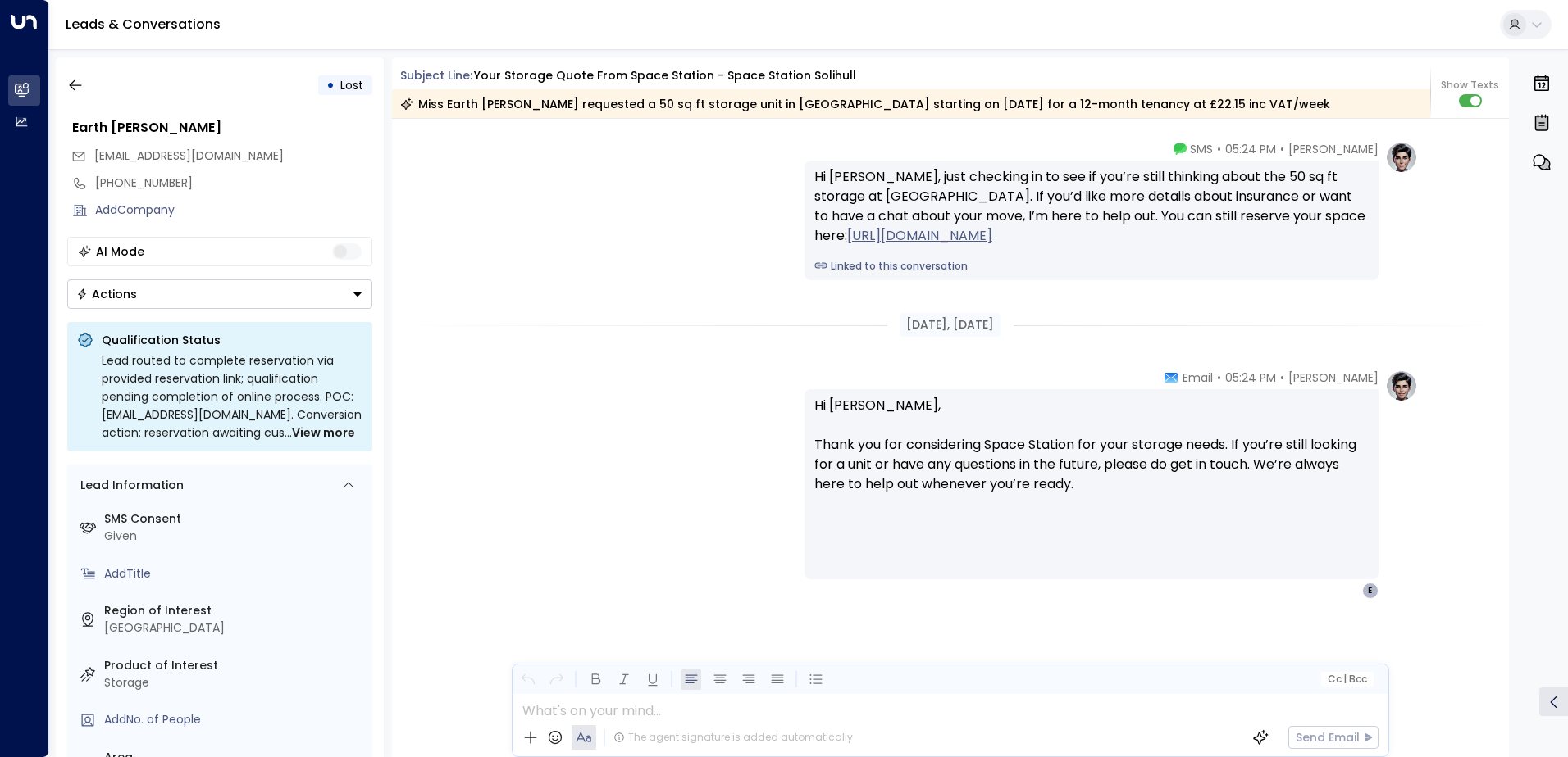
click at [324, 300] on button "Actions" at bounding box center [219, 294] width 305 height 30
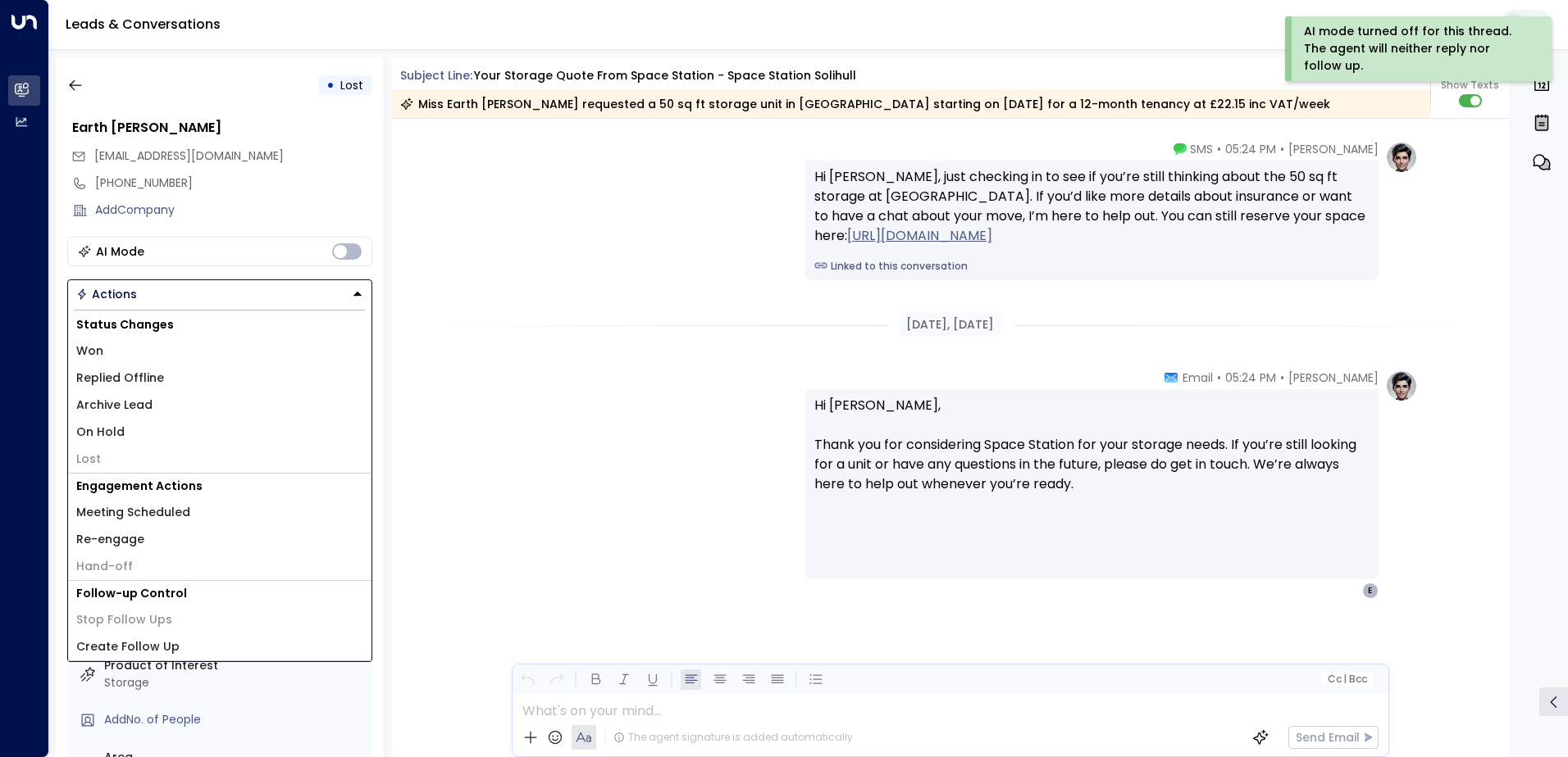
click at [154, 401] on li "Archive Lead" at bounding box center [219, 405] width 303 height 27
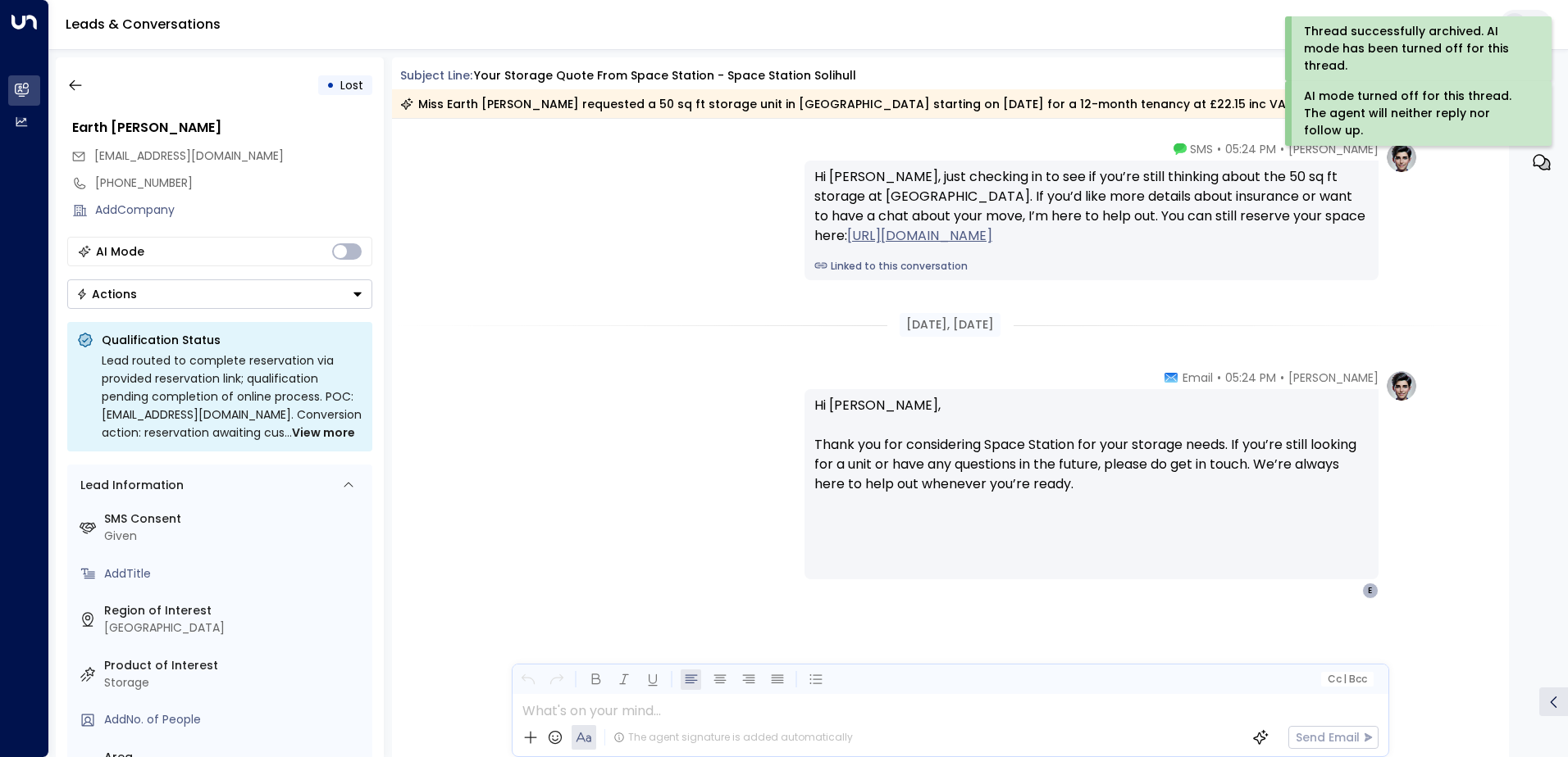
click at [68, 88] on icon "button" at bounding box center [75, 85] width 16 height 16
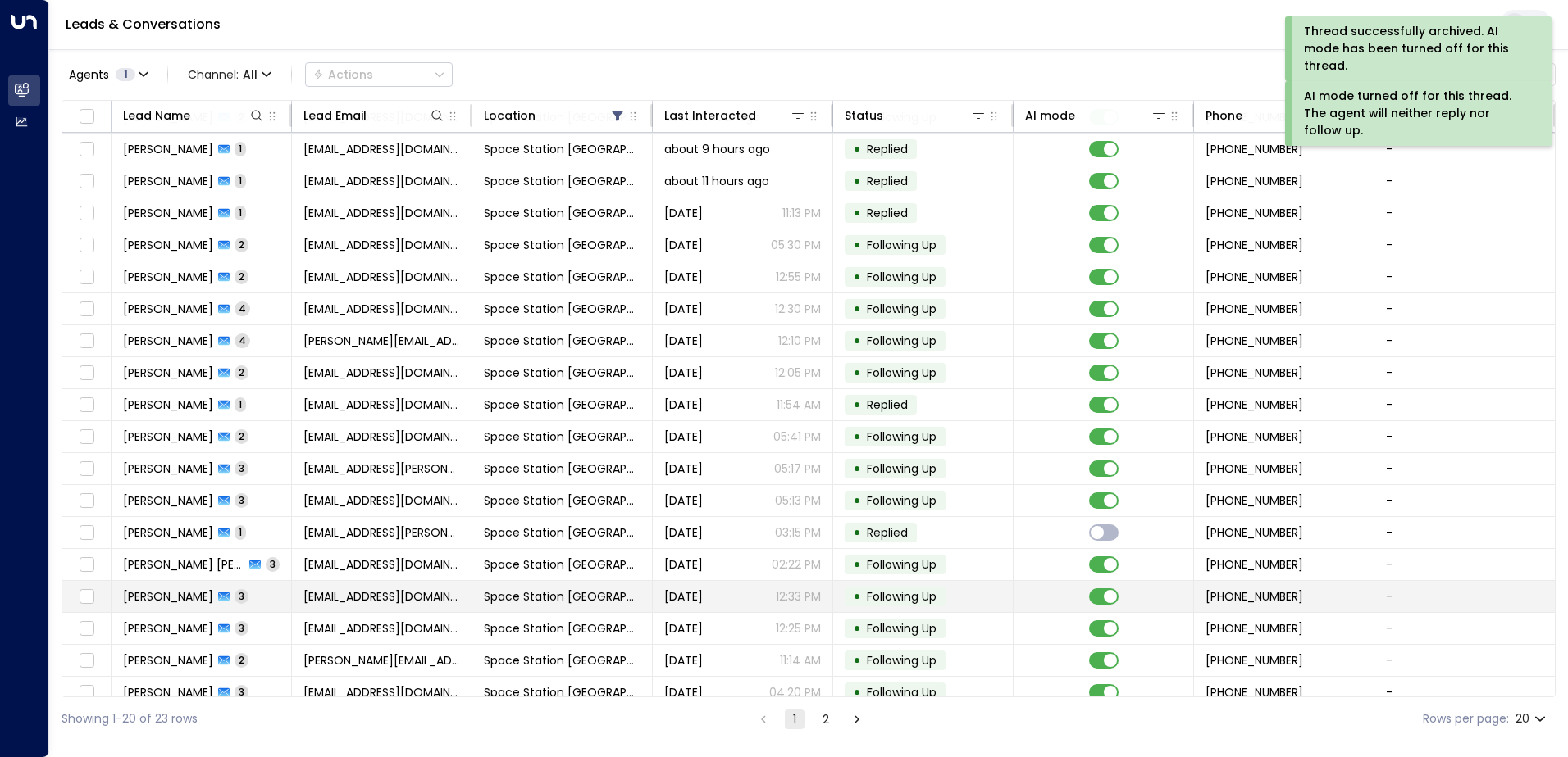
scroll to position [81, 0]
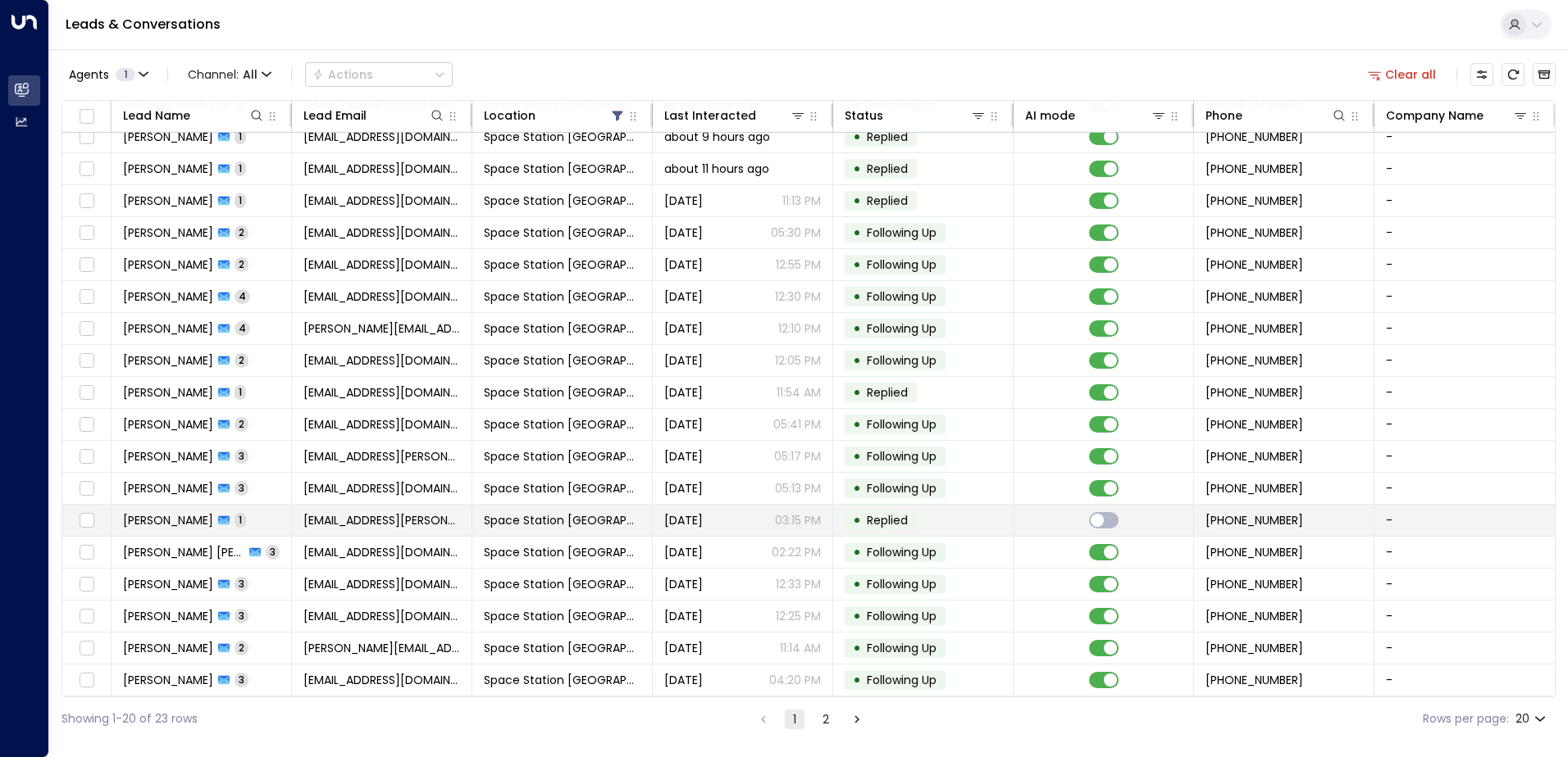
click at [703, 522] on span "[DATE]" at bounding box center [683, 520] width 38 height 16
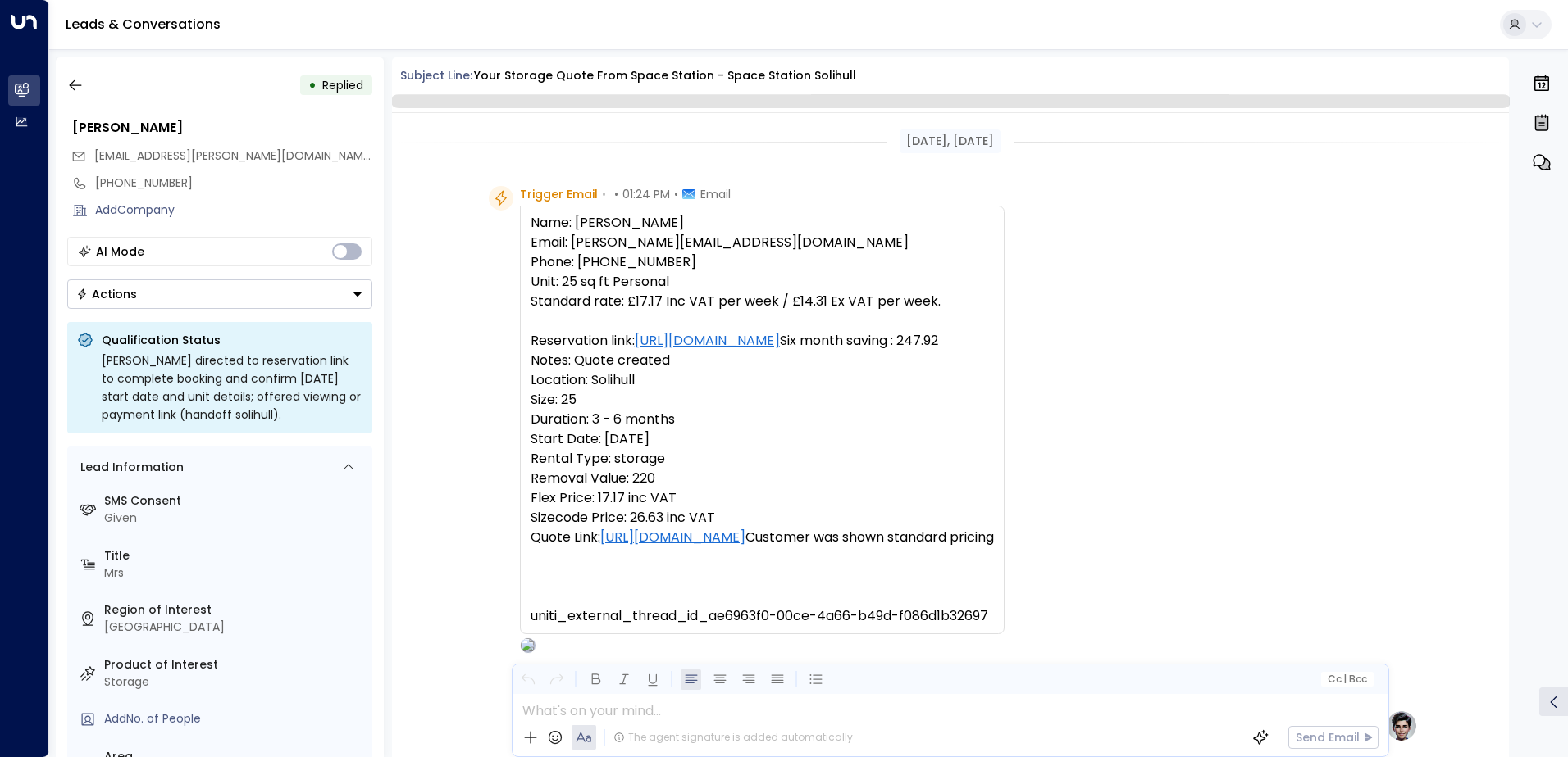
scroll to position [618, 0]
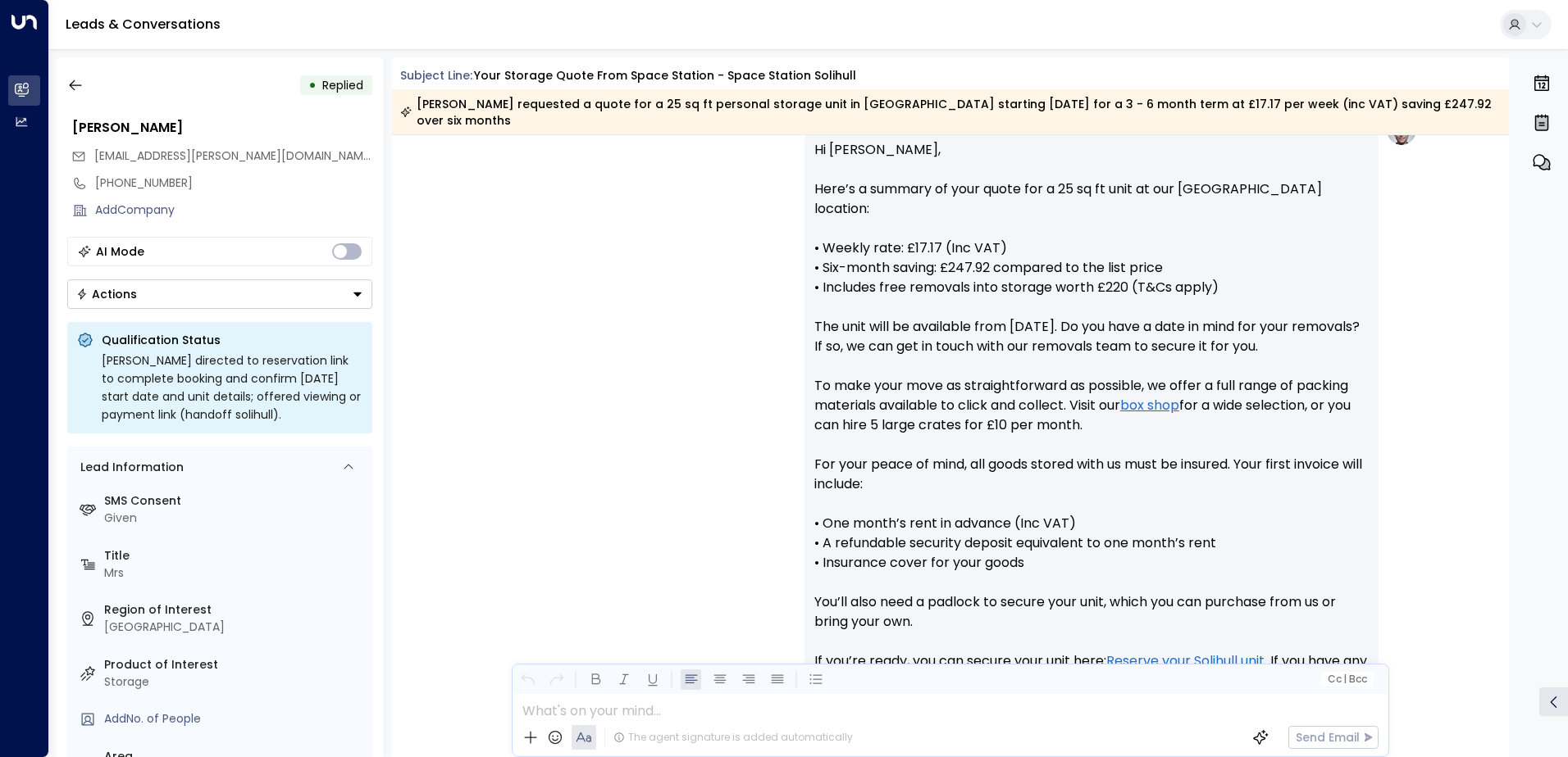
click at [284, 287] on button "Actions" at bounding box center [219, 294] width 305 height 30
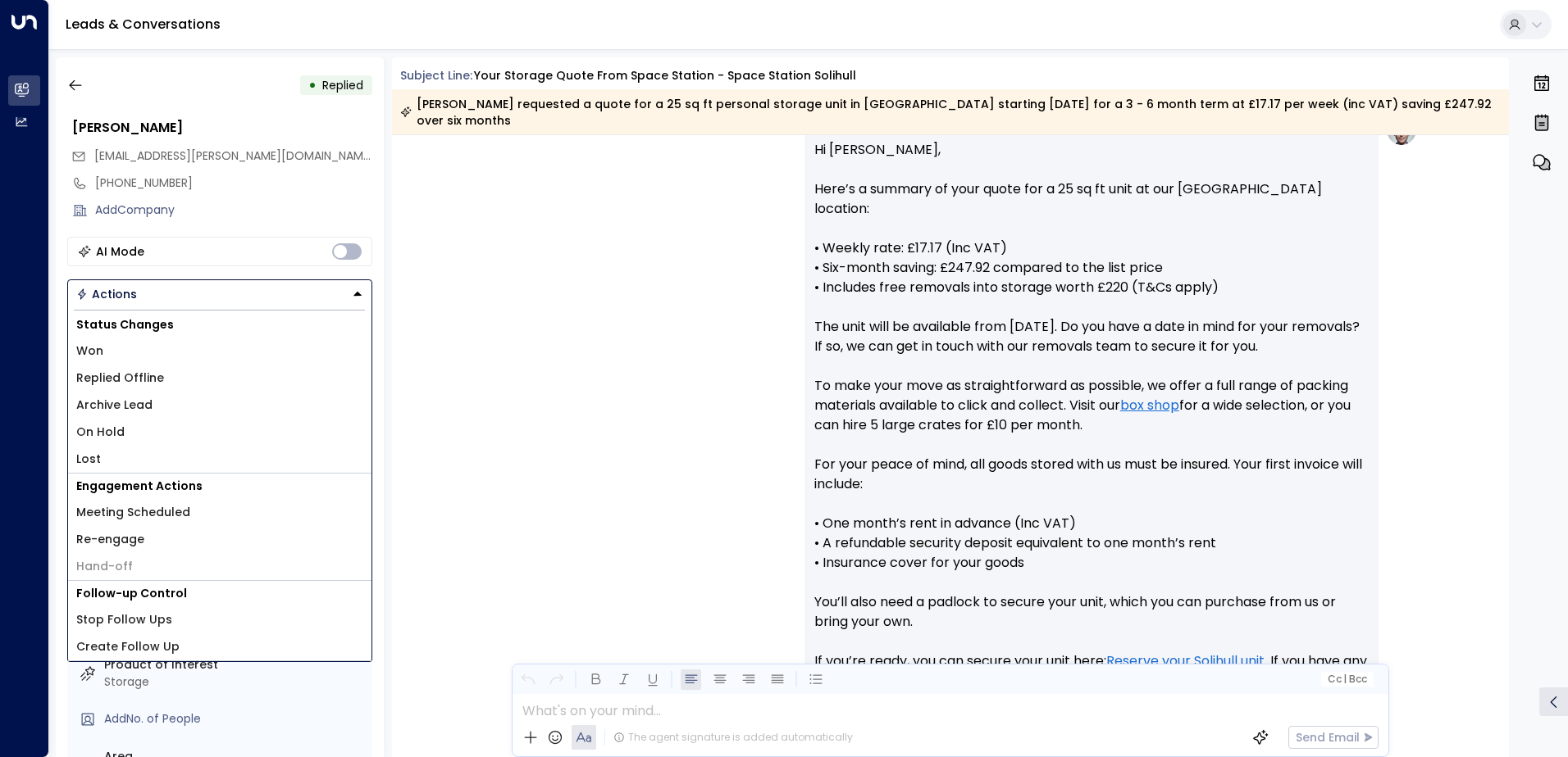
click at [157, 354] on li "Won" at bounding box center [219, 351] width 303 height 27
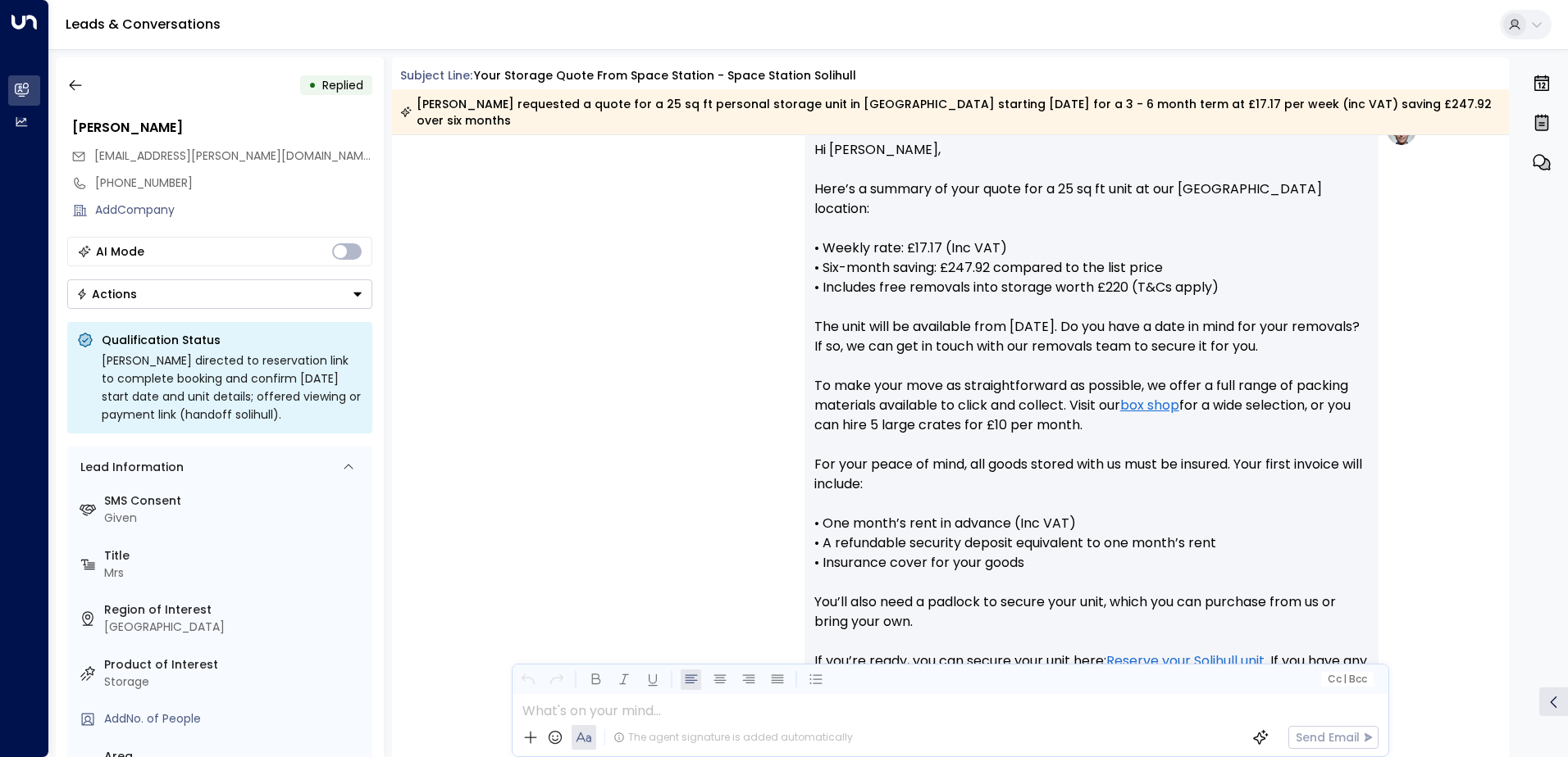
click at [212, 305] on button "Actions" at bounding box center [219, 294] width 305 height 30
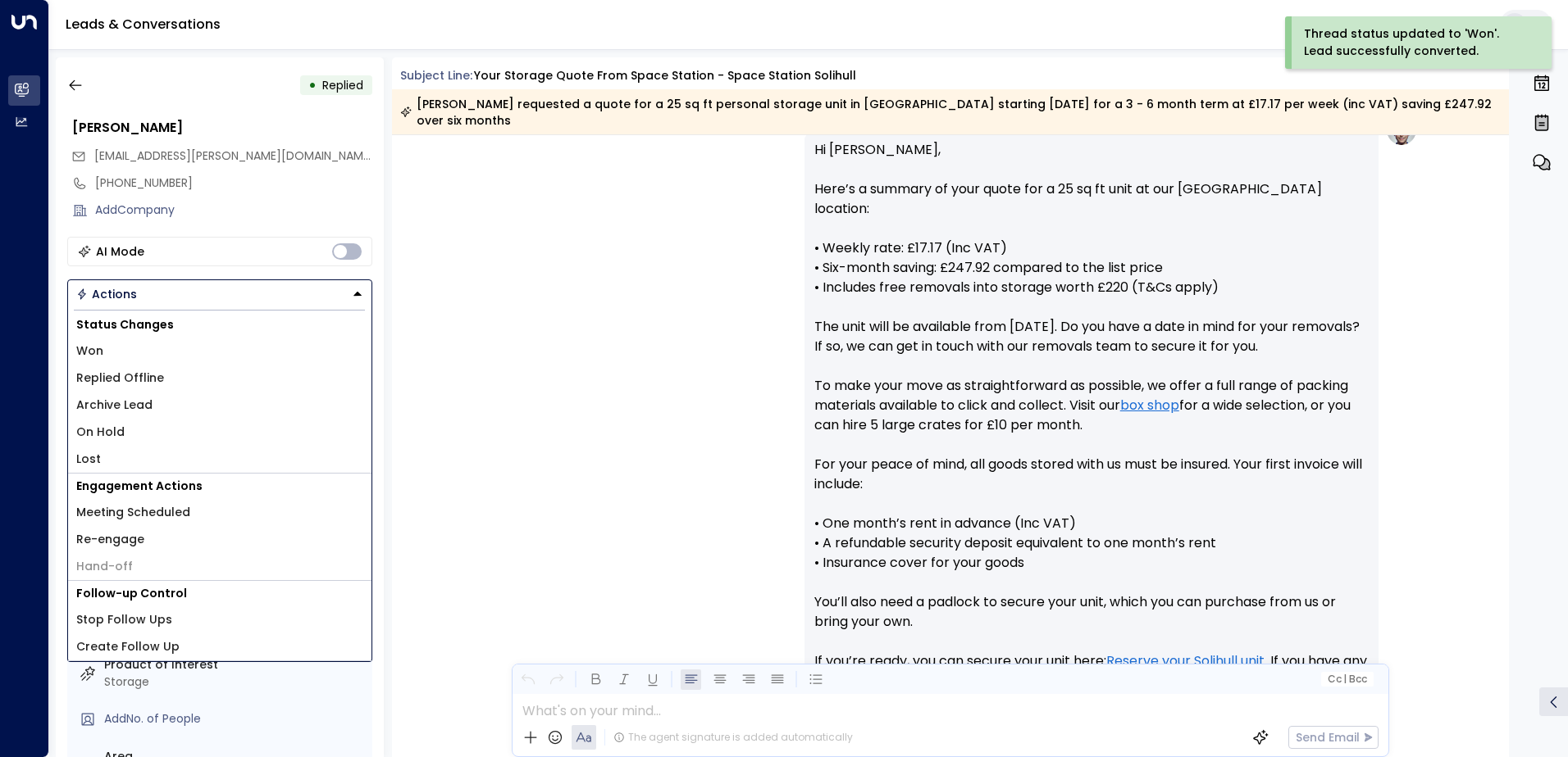
click at [189, 398] on li "Archive Lead" at bounding box center [219, 405] width 303 height 27
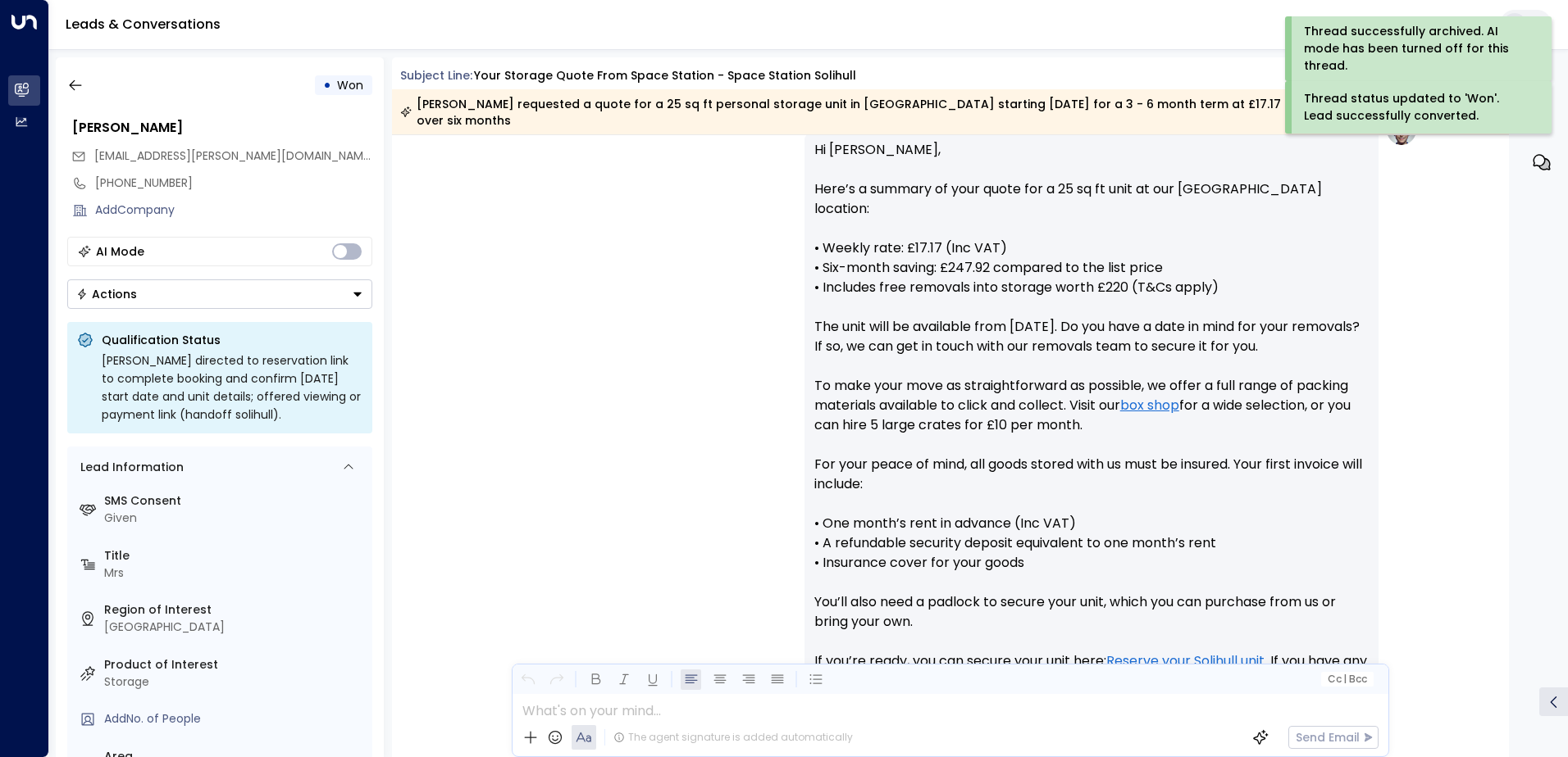
click at [83, 87] on icon "button" at bounding box center [75, 85] width 16 height 16
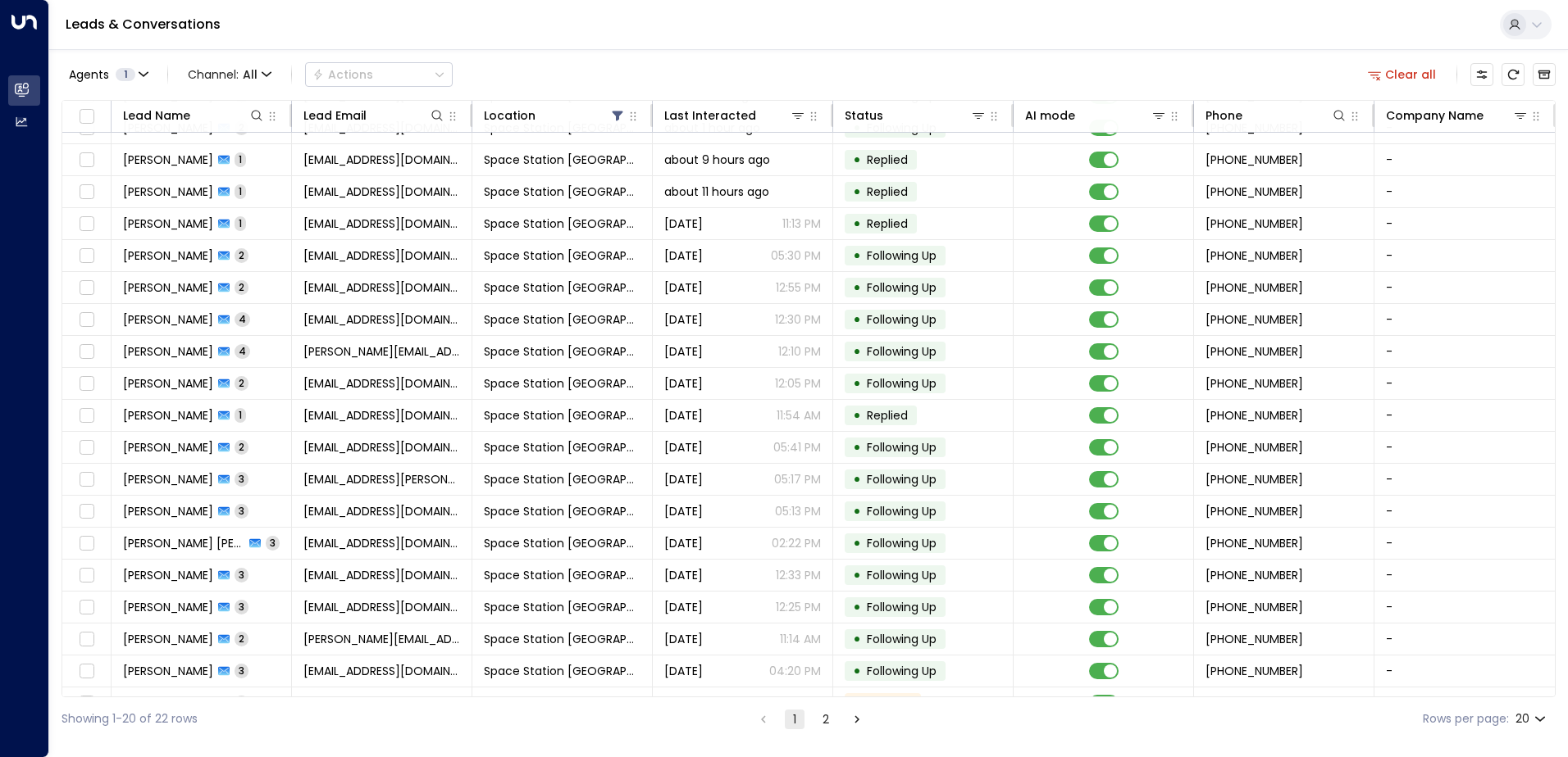
scroll to position [81, 0]
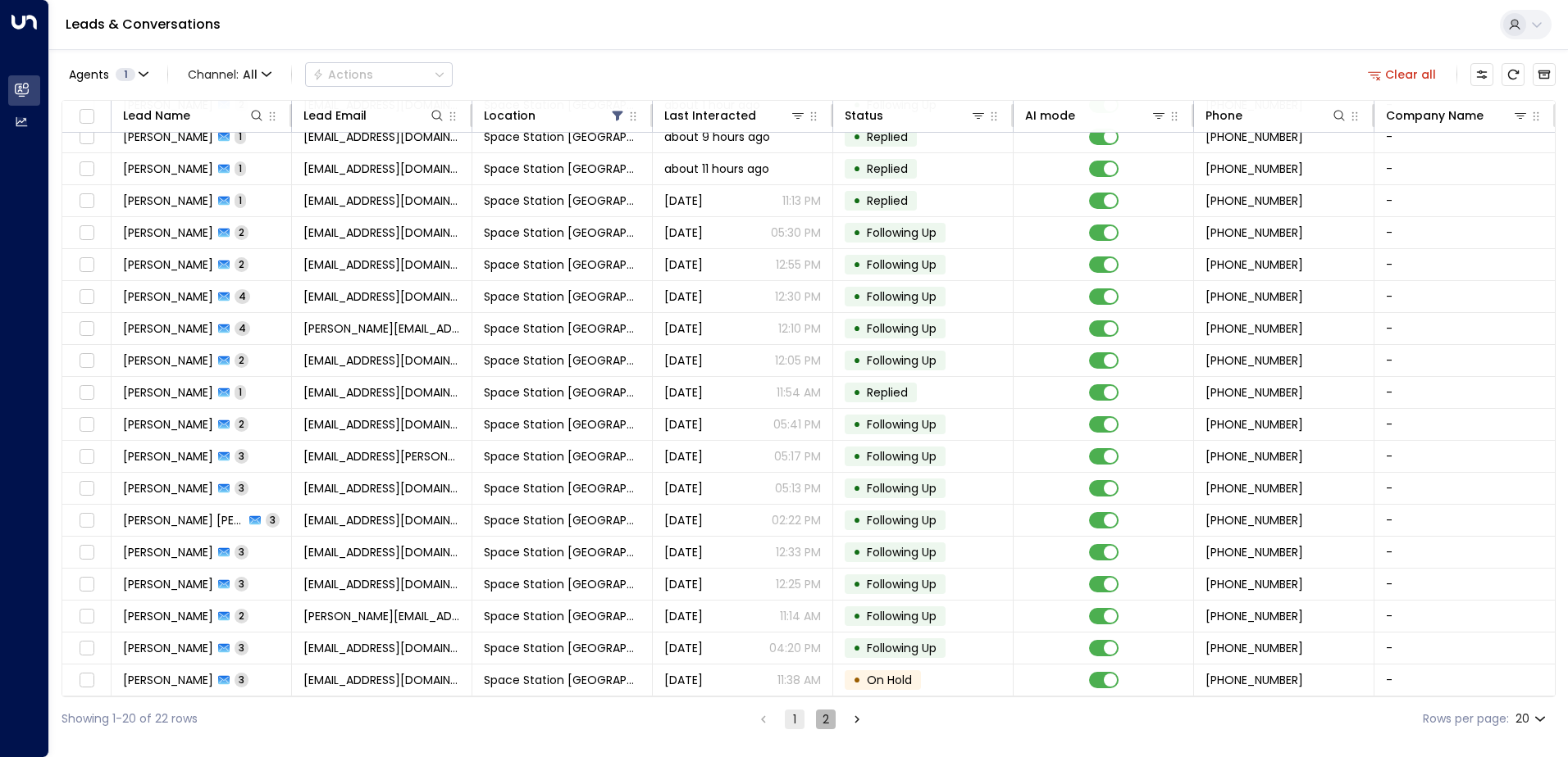
click at [820, 711] on button "2" at bounding box center [826, 720] width 20 height 20
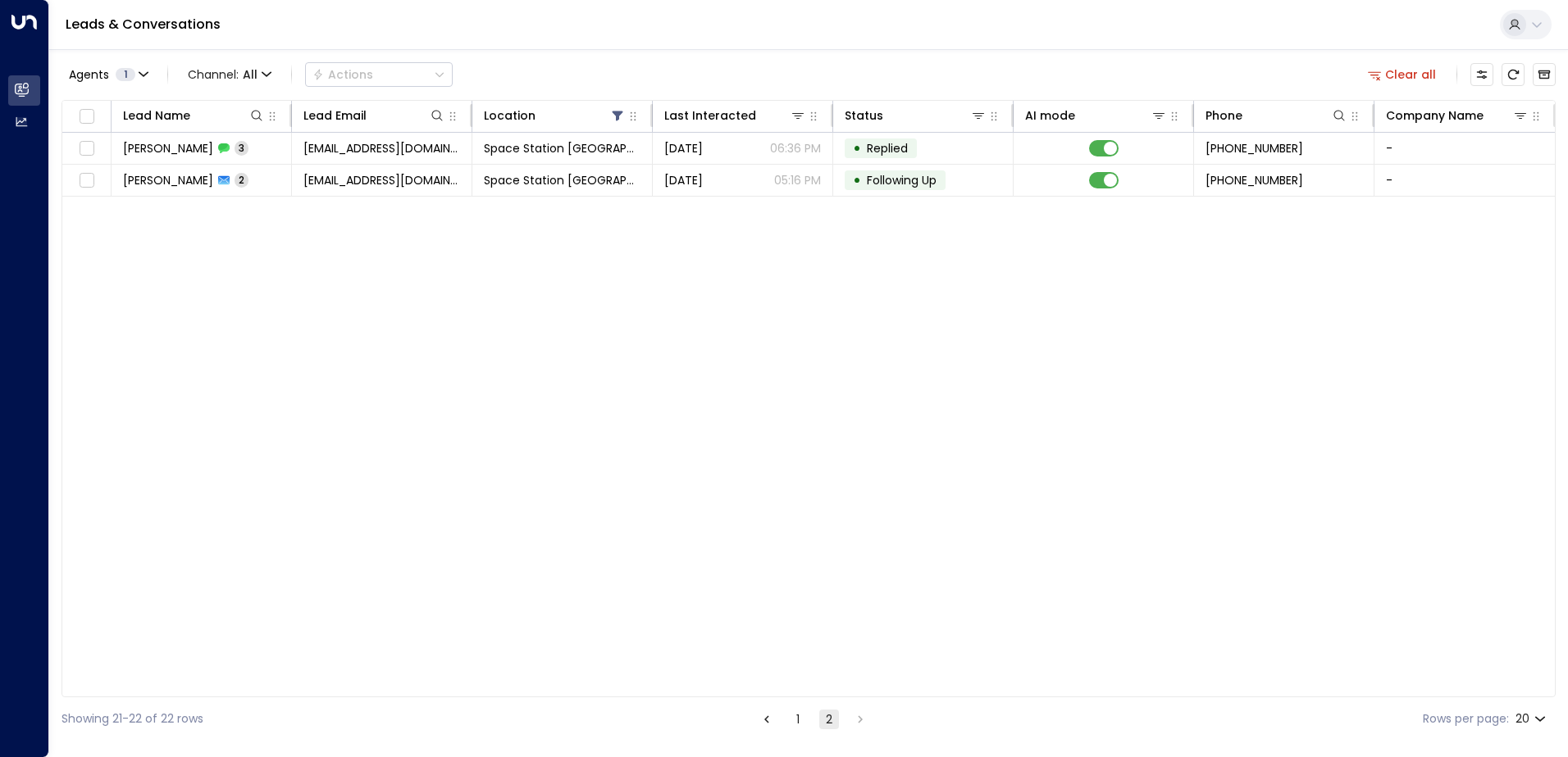
click at [791, 722] on button "1" at bounding box center [798, 720] width 20 height 20
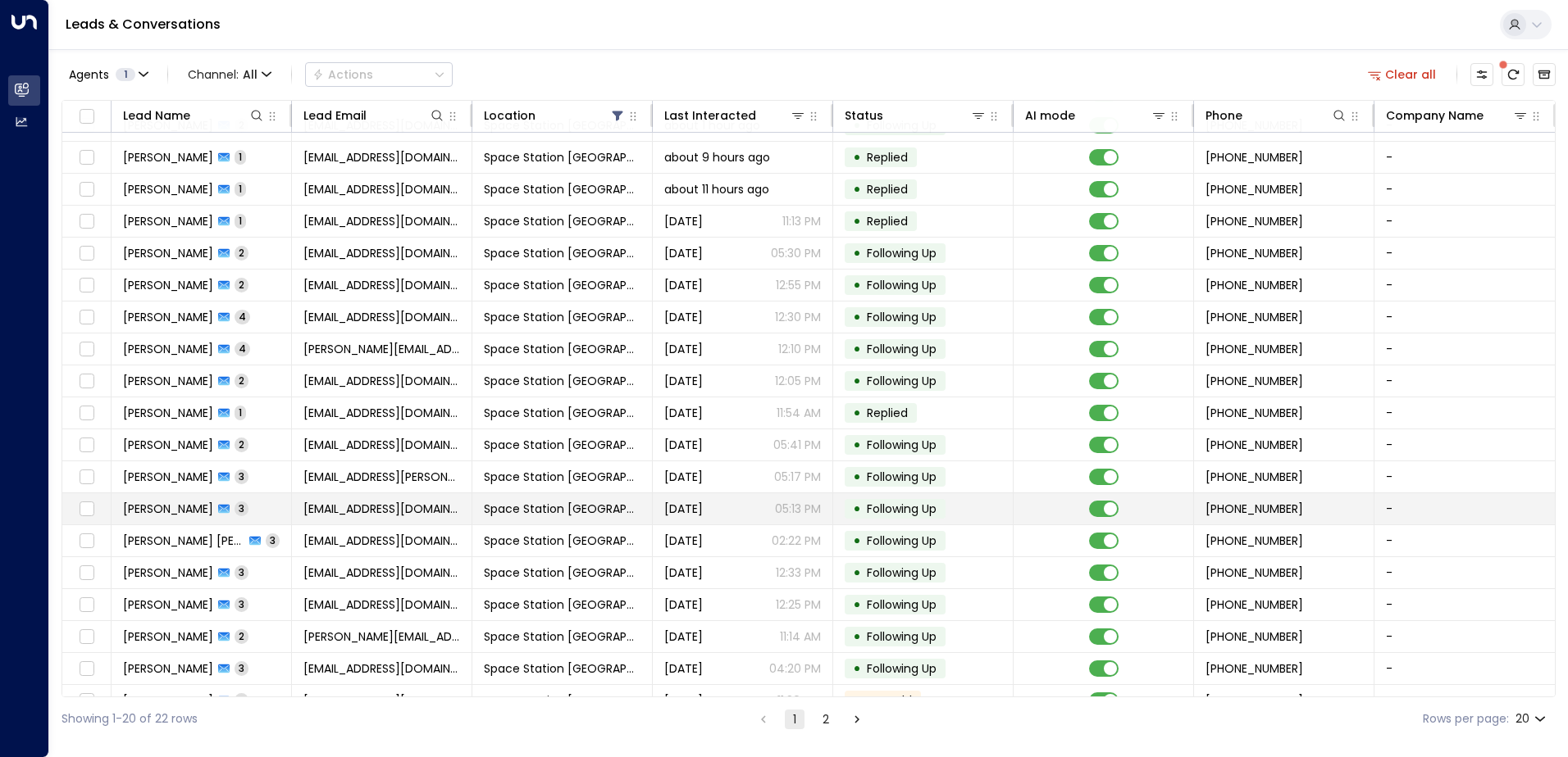
scroll to position [81, 0]
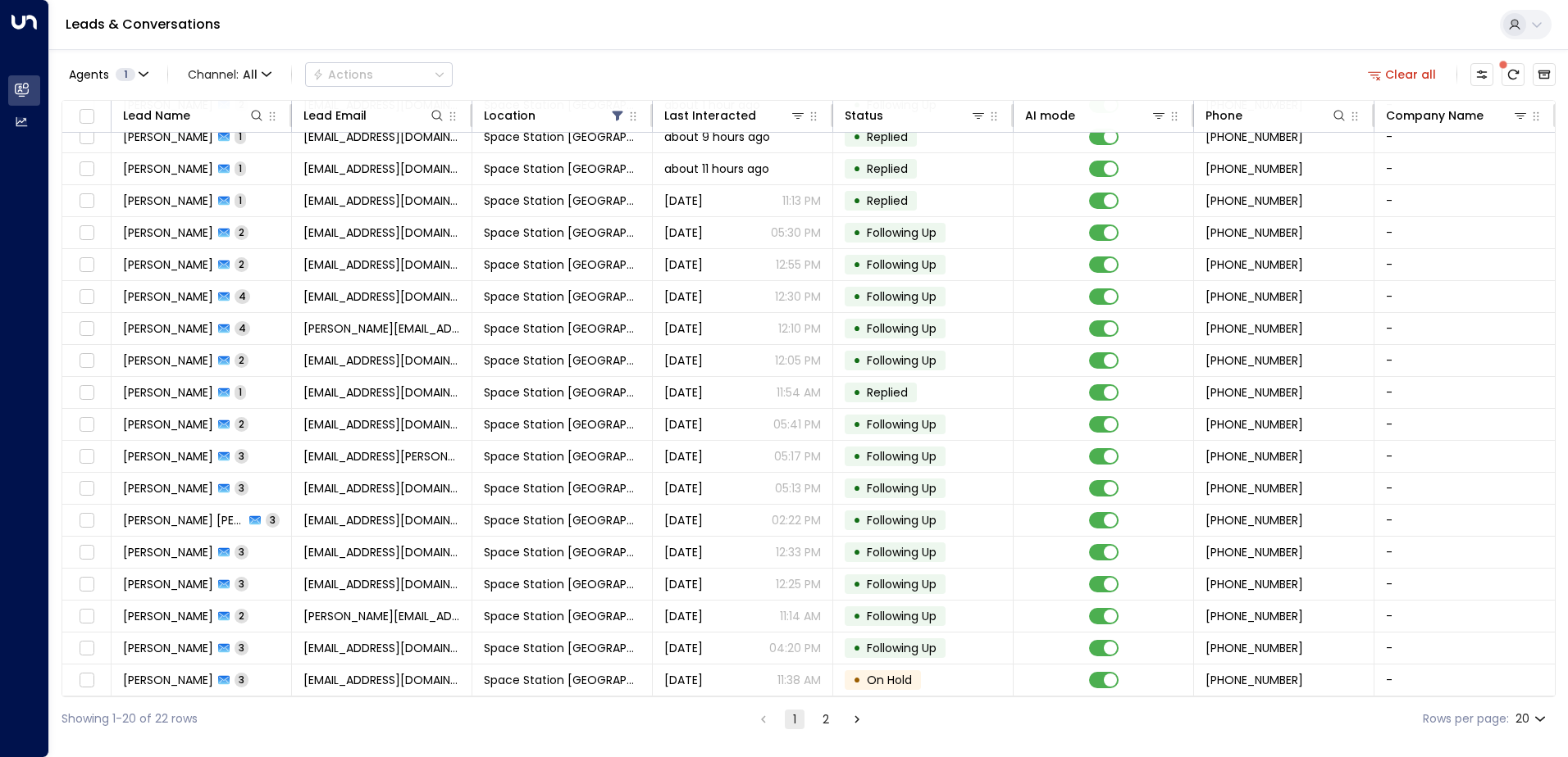
click at [819, 718] on button "2" at bounding box center [826, 720] width 20 height 20
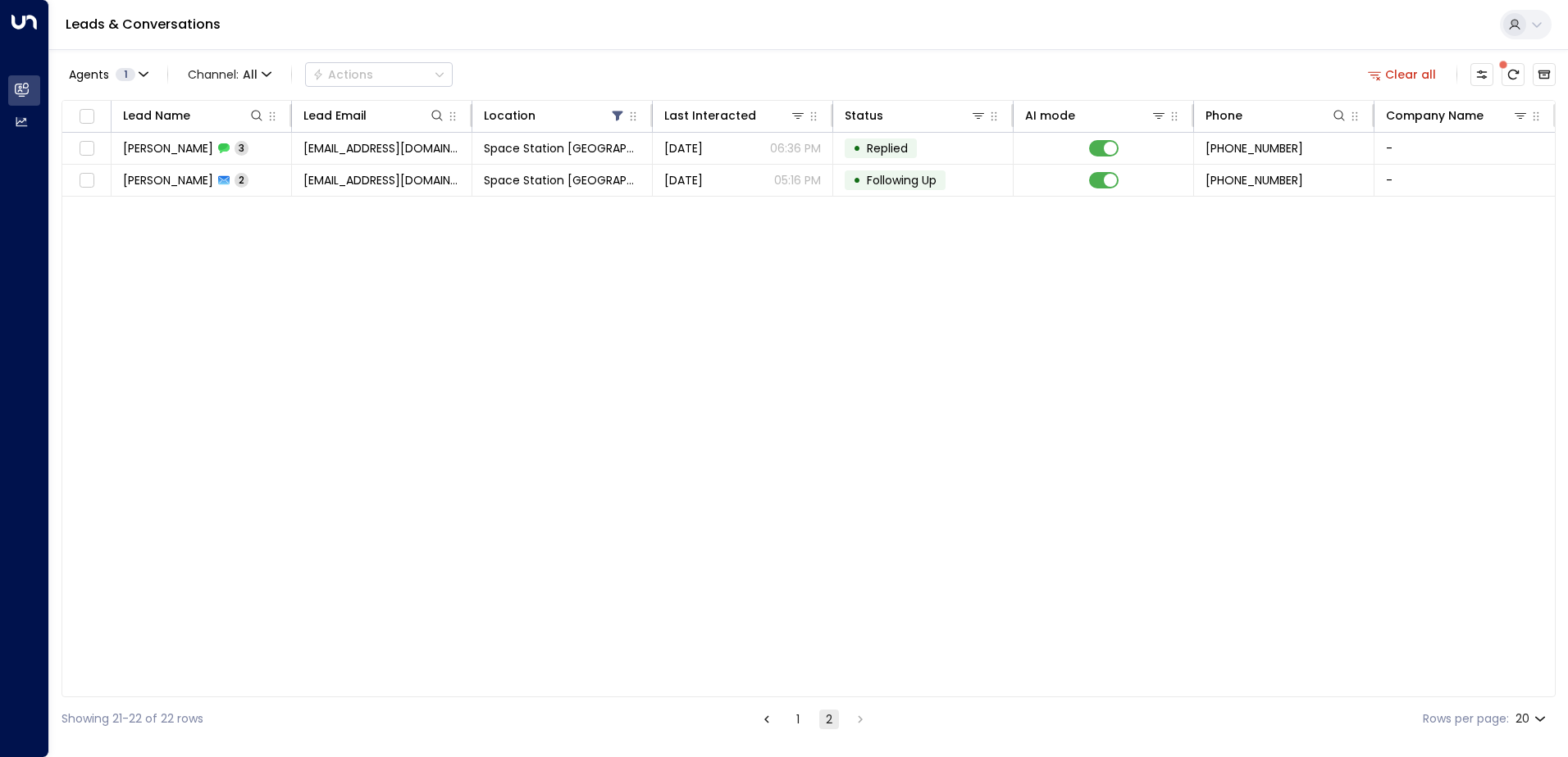
click at [792, 720] on button "1" at bounding box center [798, 720] width 20 height 20
